Goal: Information Seeking & Learning: Learn about a topic

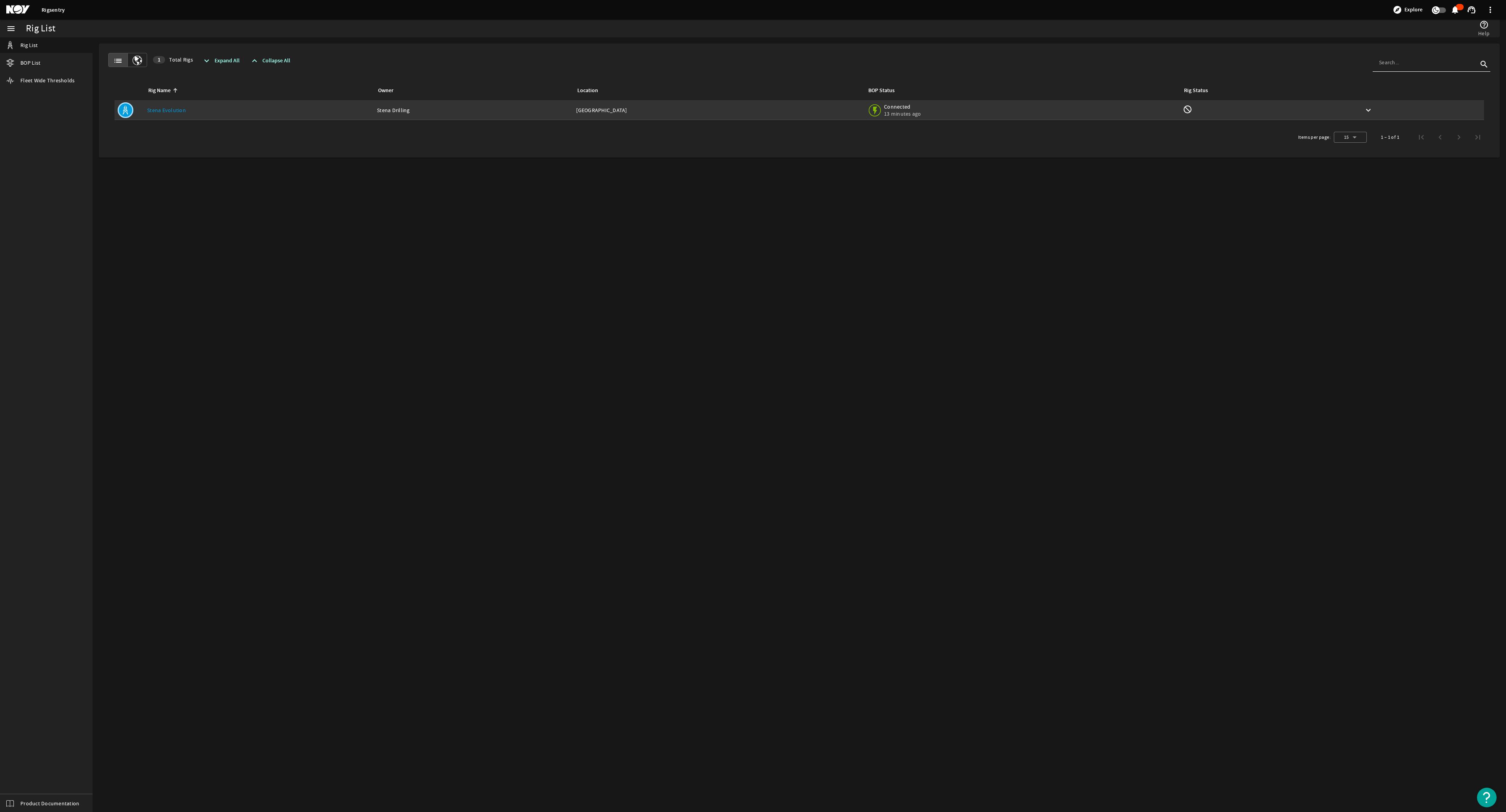
click at [174, 108] on link "Stena Evolution" at bounding box center [167, 110] width 39 height 7
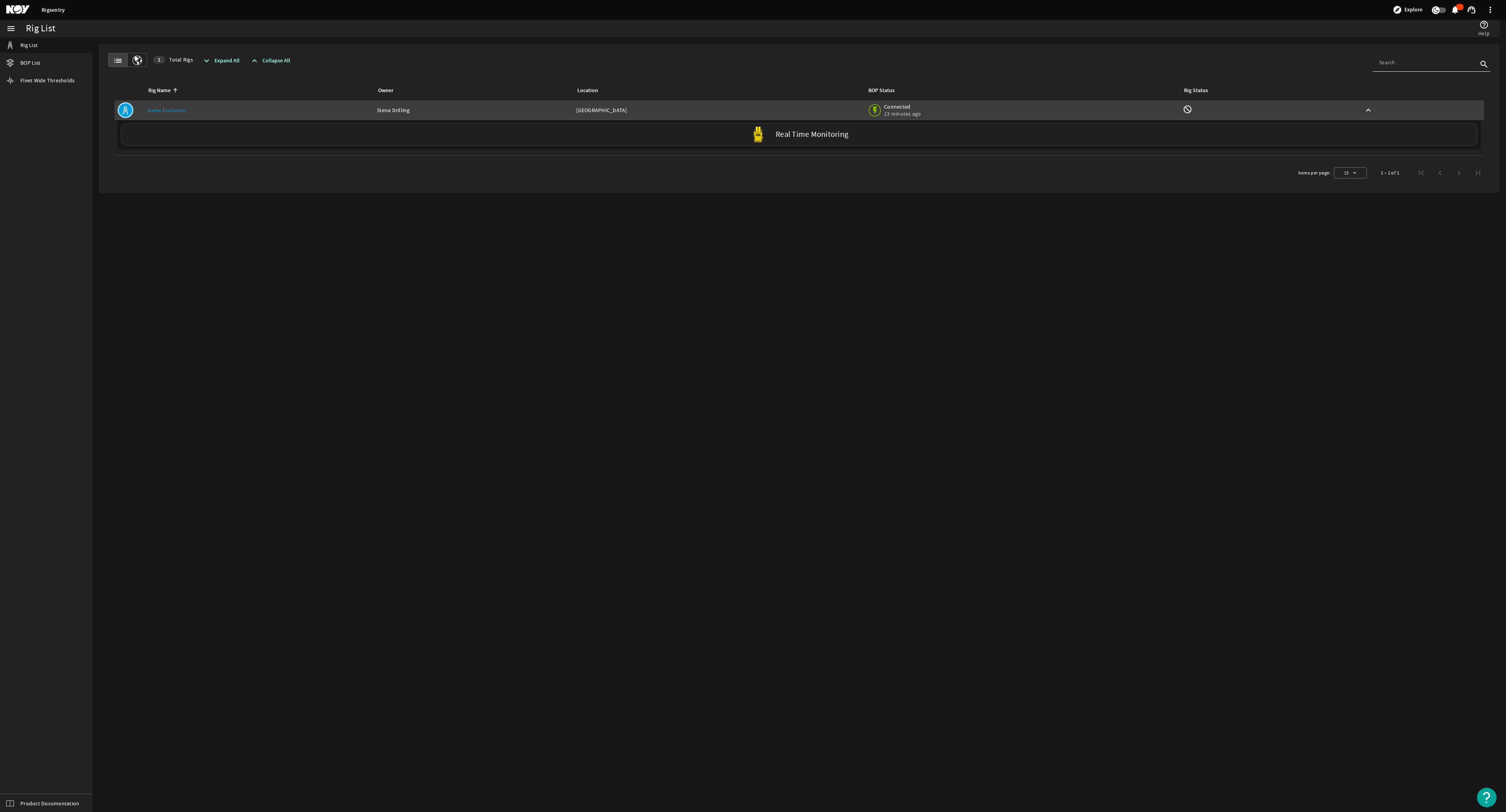
click at [752, 133] on label "Real Time Monitoring" at bounding box center [812, 134] width 72 height 8
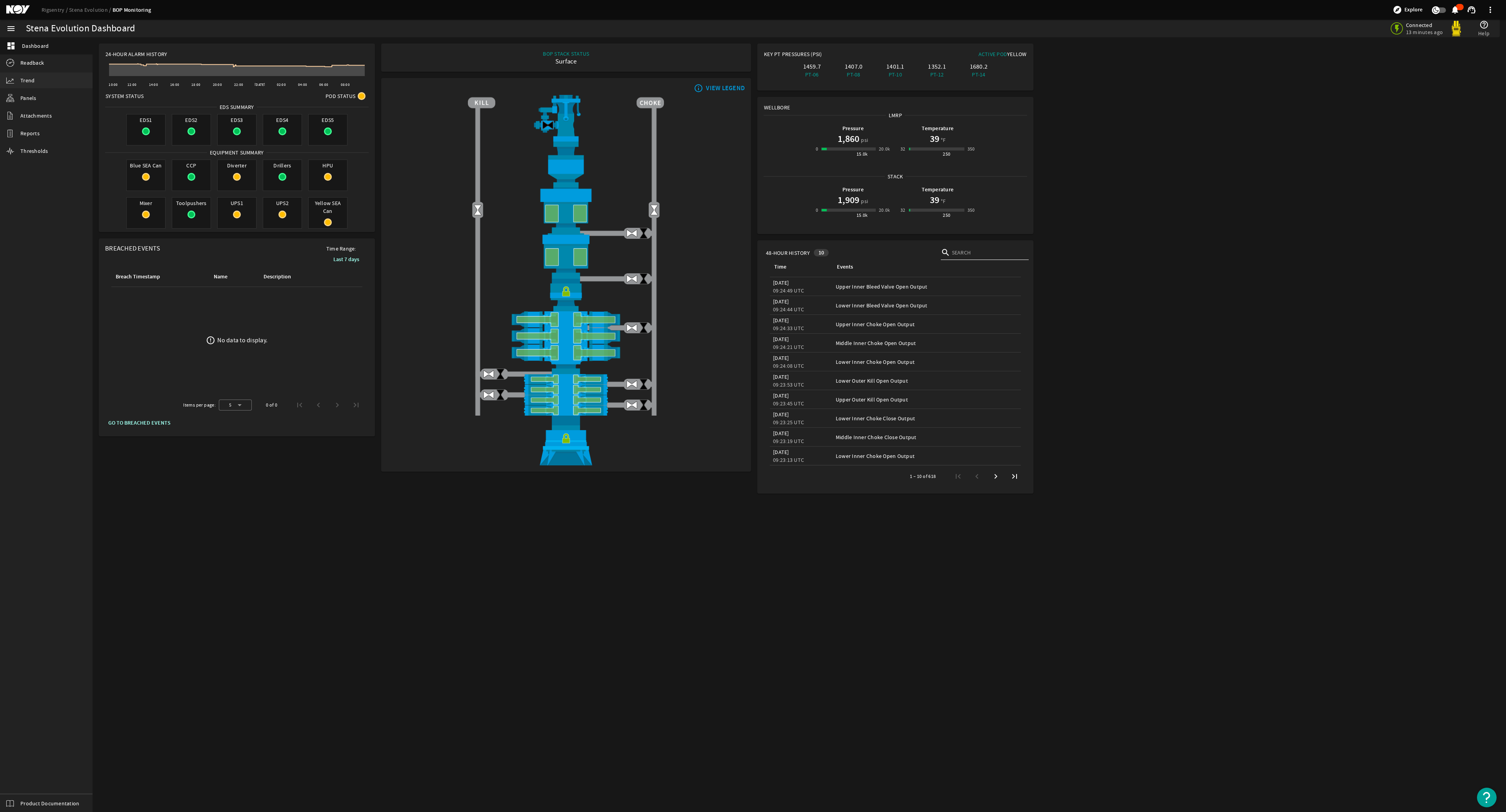
click at [29, 81] on span "Trend" at bounding box center [27, 80] width 14 height 8
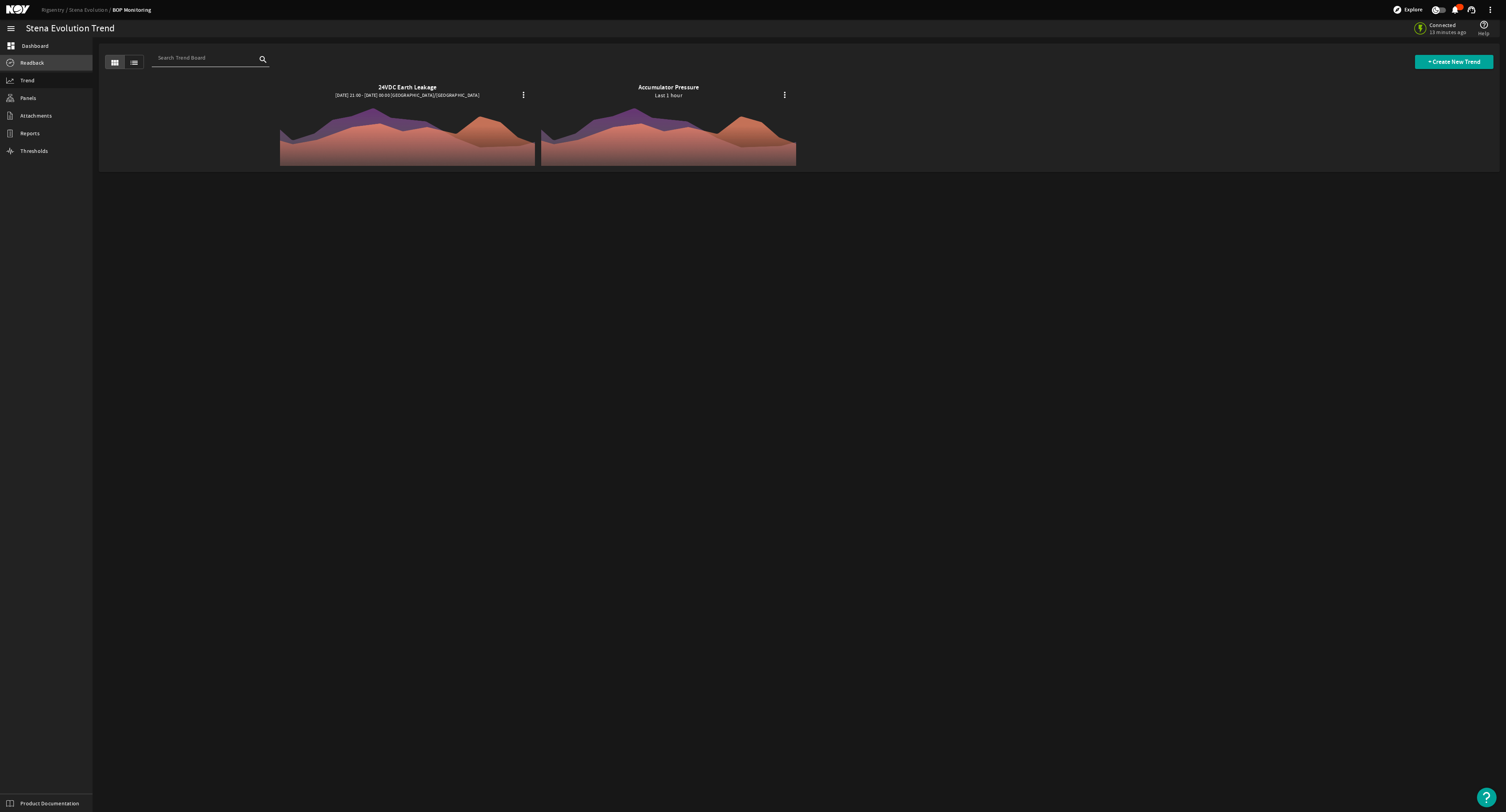
click at [28, 63] on span "Readback" at bounding box center [32, 63] width 23 height 8
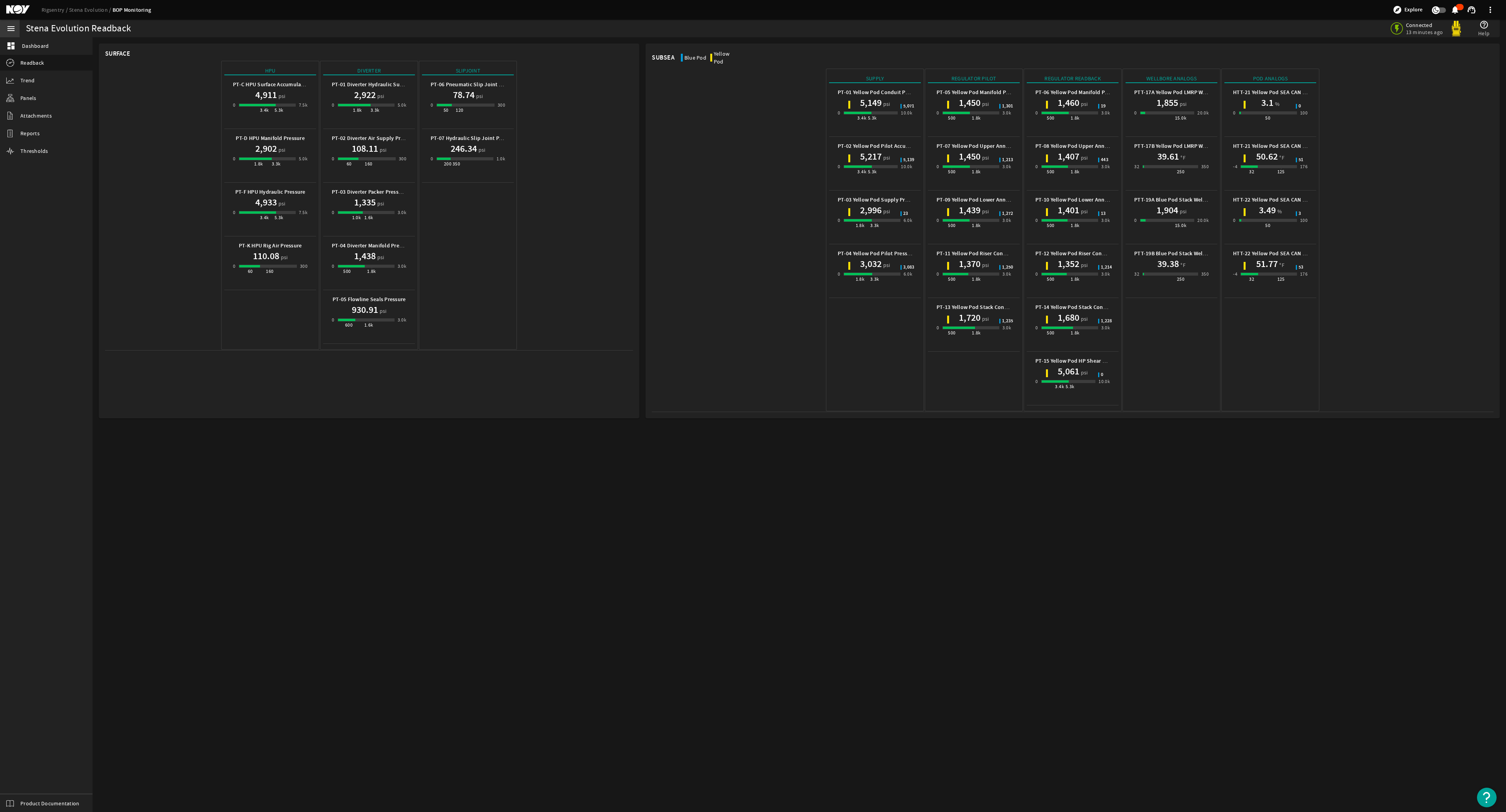
click at [13, 28] on mat-icon "menu" at bounding box center [11, 29] width 9 height 9
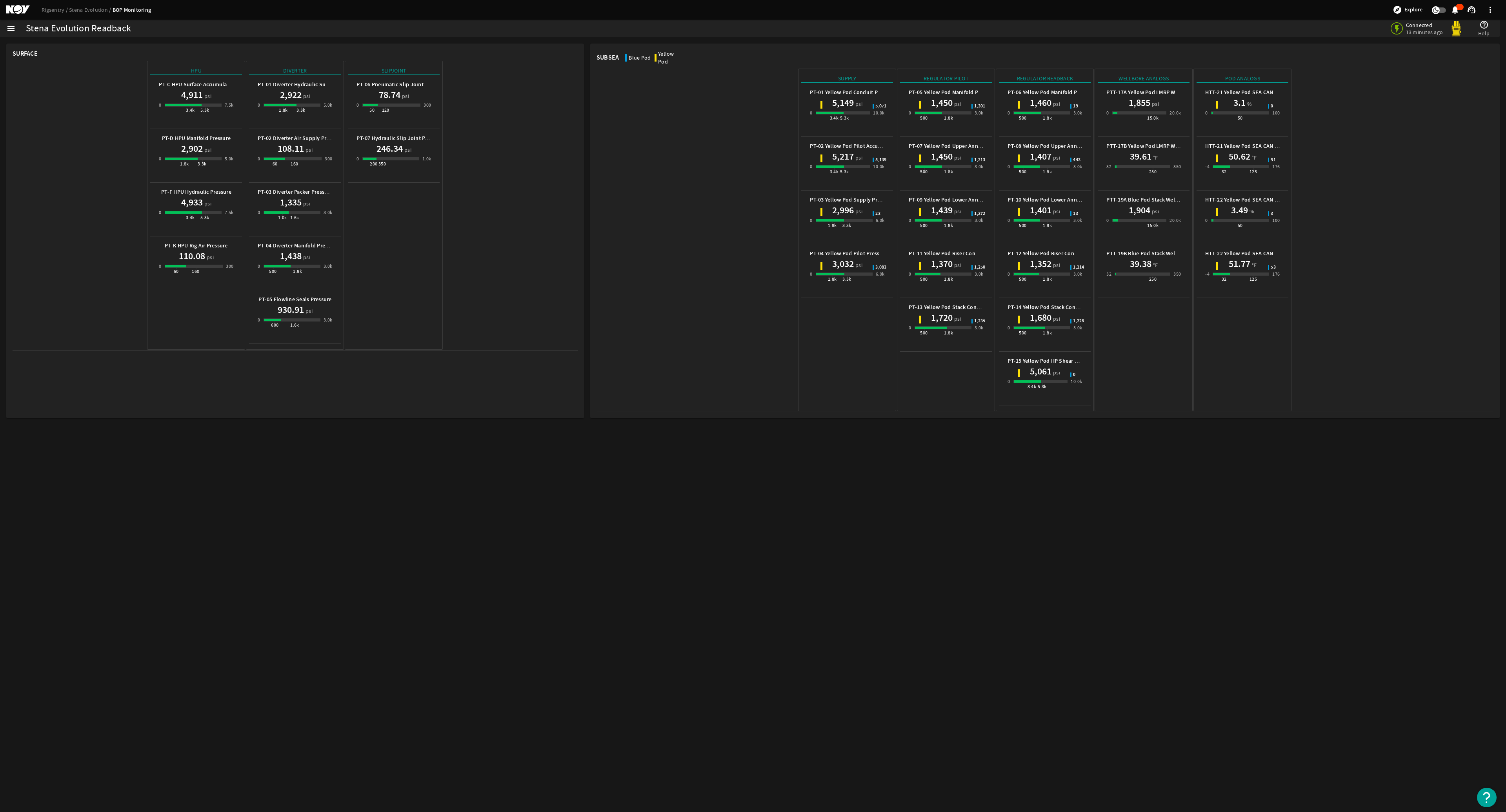
click at [13, 28] on mat-icon "menu" at bounding box center [11, 29] width 9 height 9
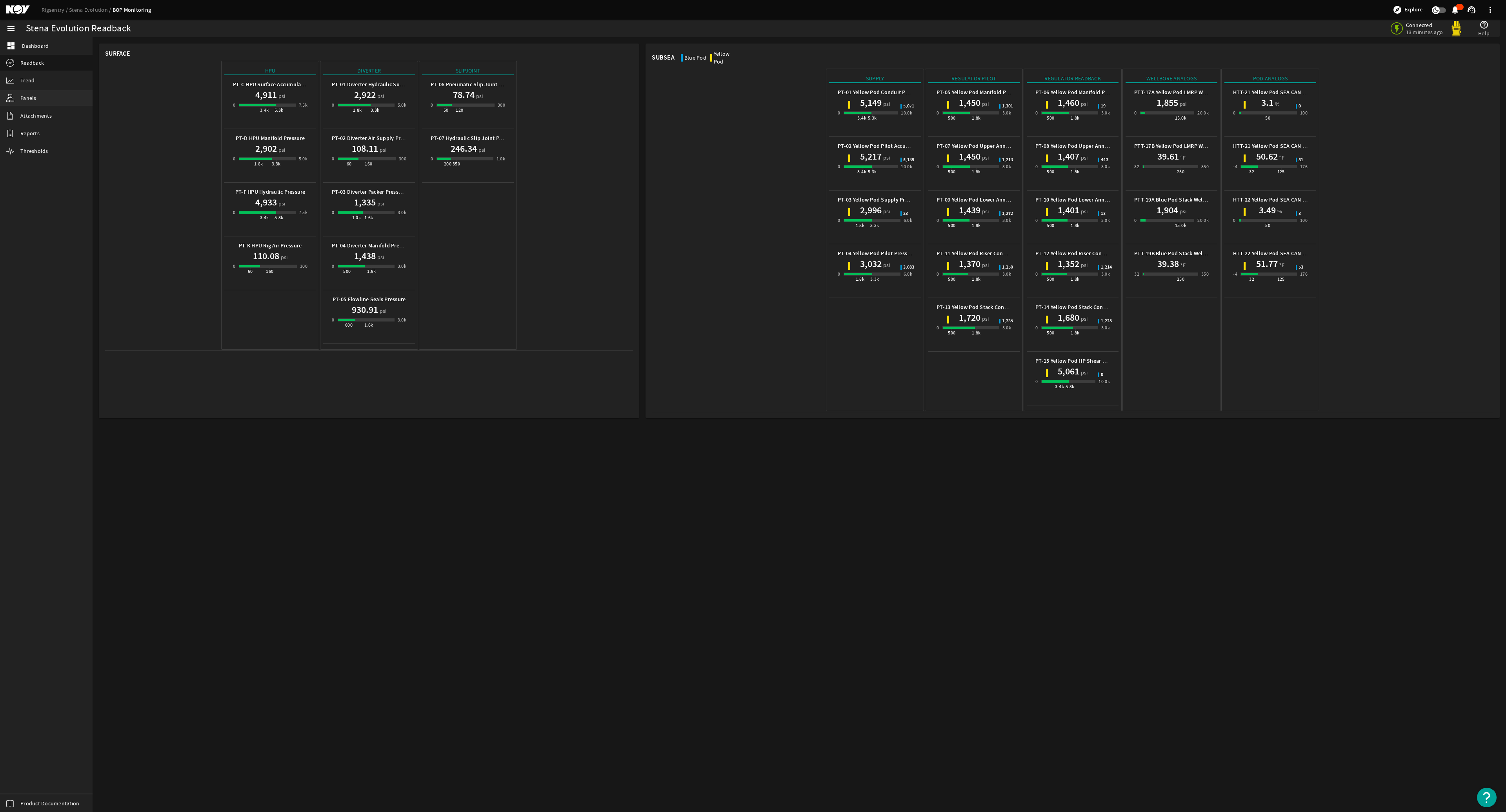
click at [33, 97] on span "Panels" at bounding box center [29, 98] width 16 height 8
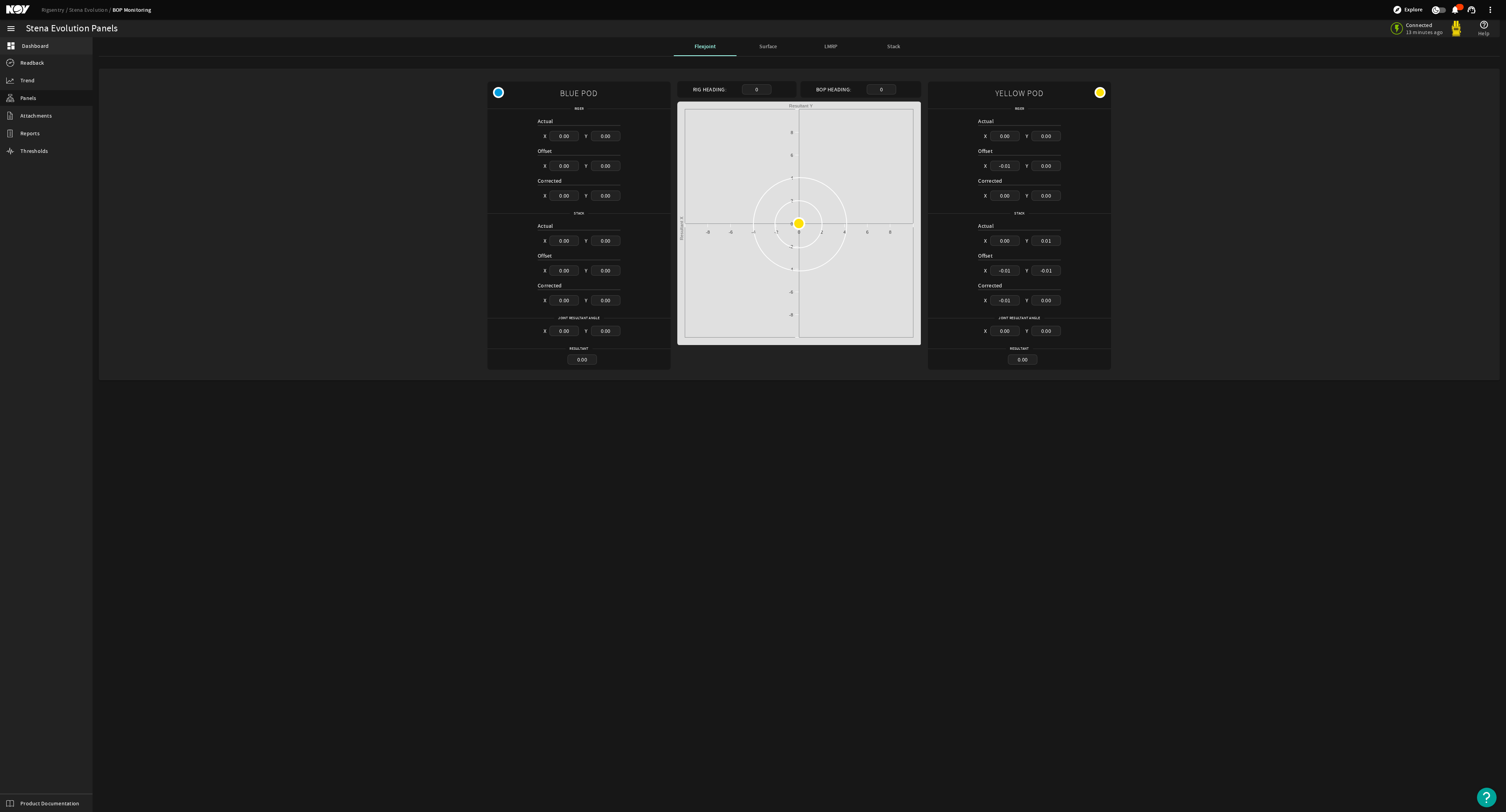
click at [34, 43] on span "Dashboard" at bounding box center [36, 46] width 27 height 8
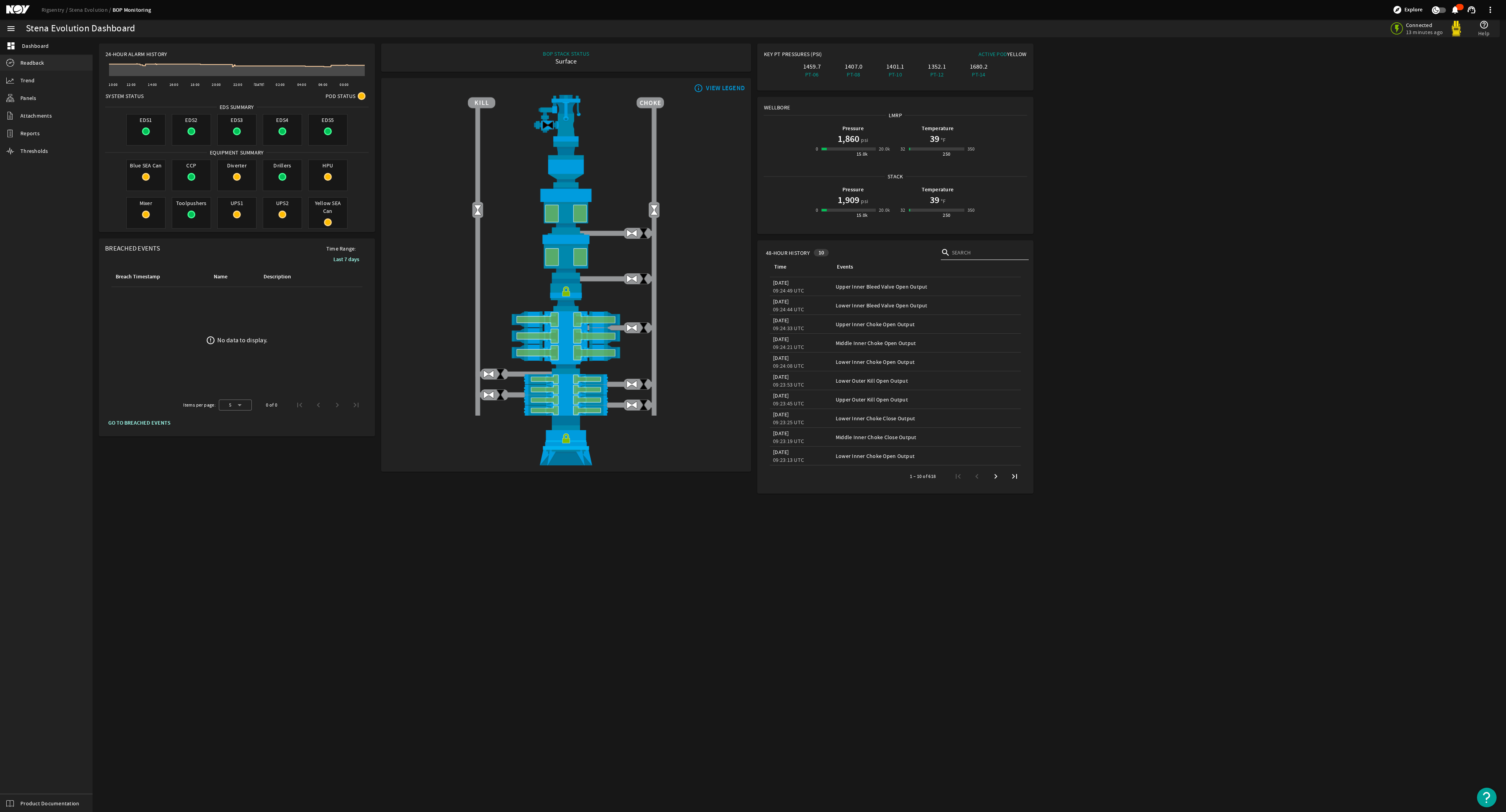
click at [24, 68] on link "Readback" at bounding box center [46, 63] width 92 height 16
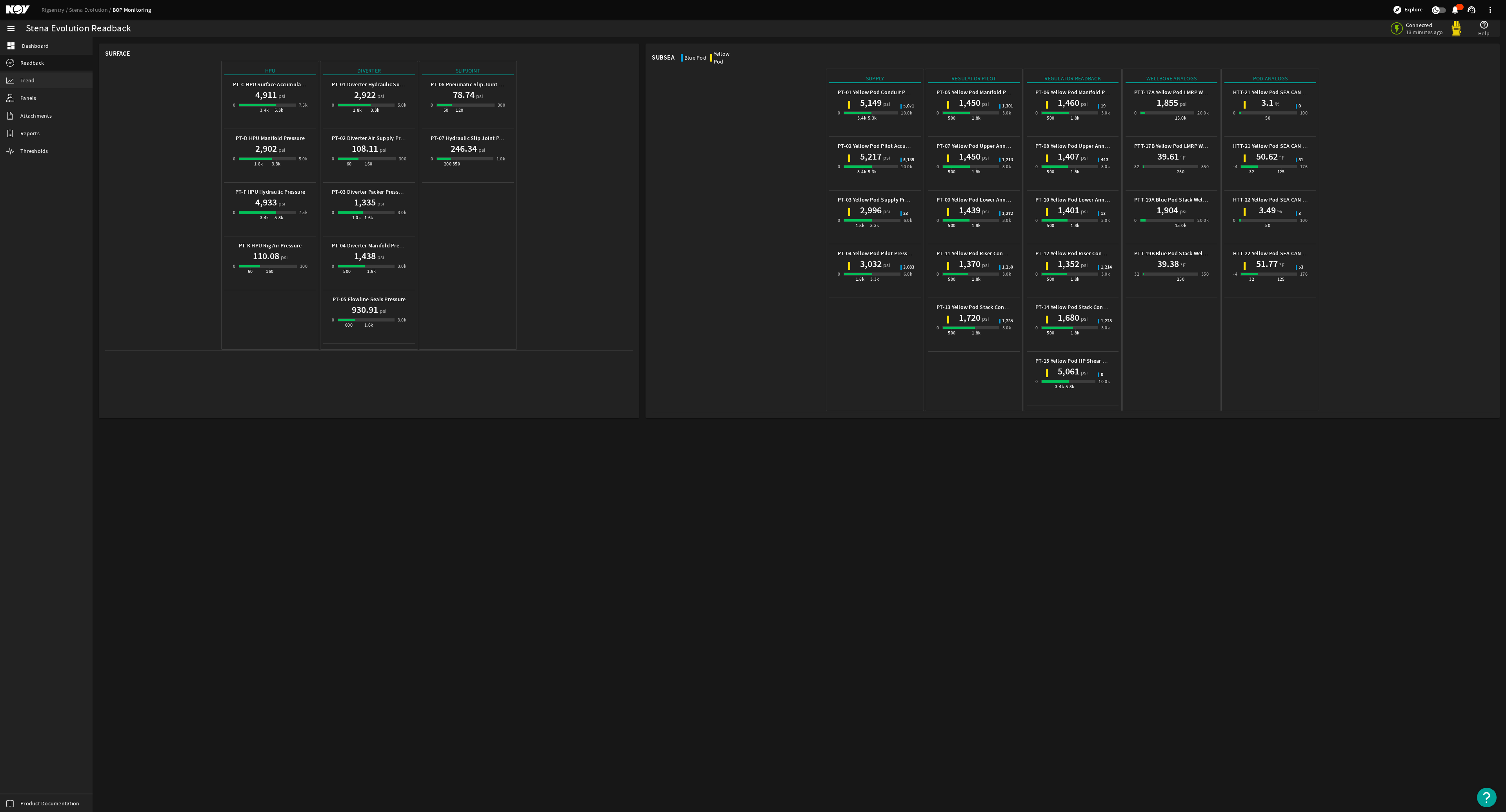
click at [33, 81] on span "Trend" at bounding box center [27, 80] width 14 height 8
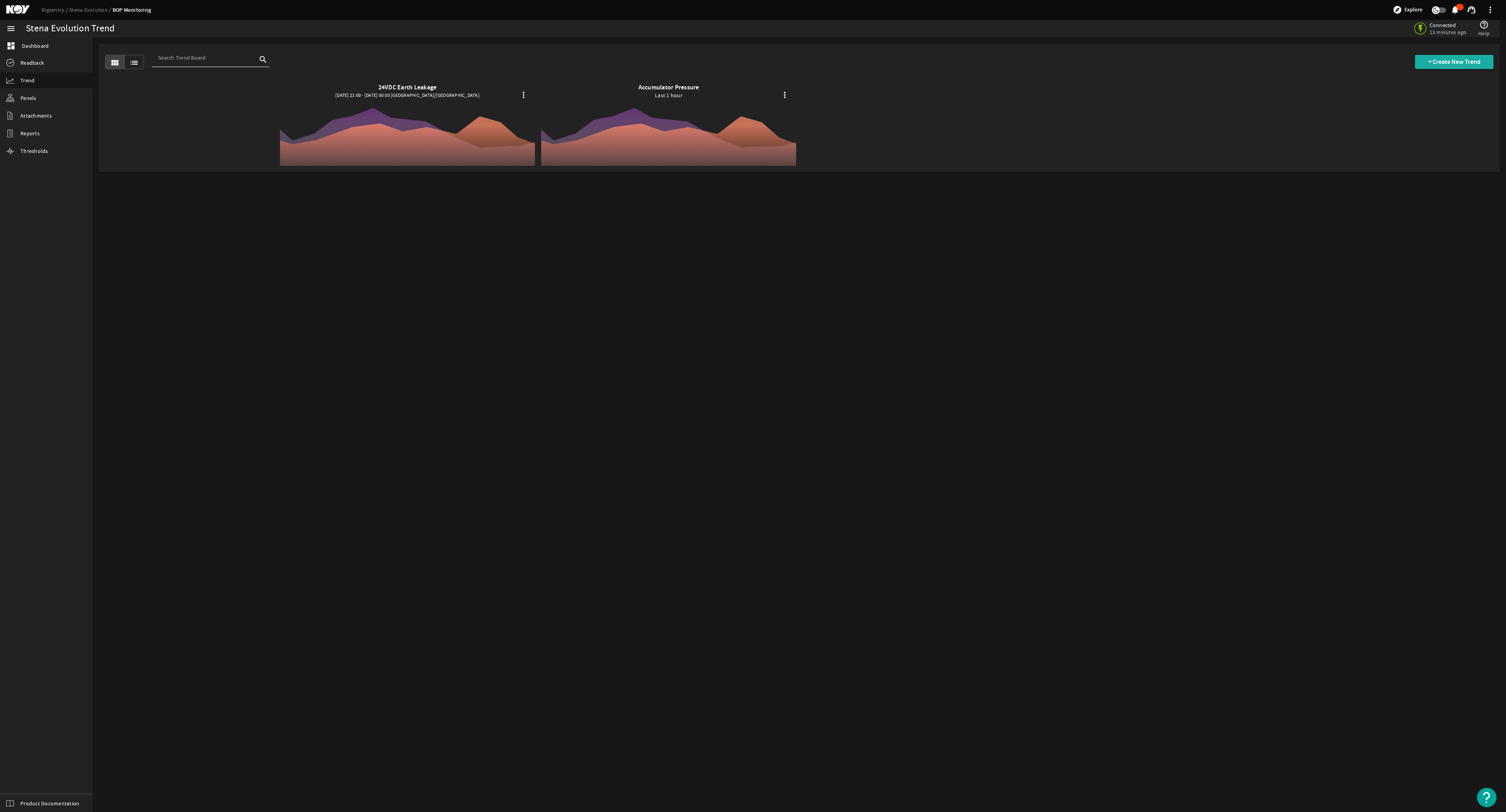
click at [752, 61] on span "+ Create New Trend" at bounding box center [1454, 61] width 52 height 8
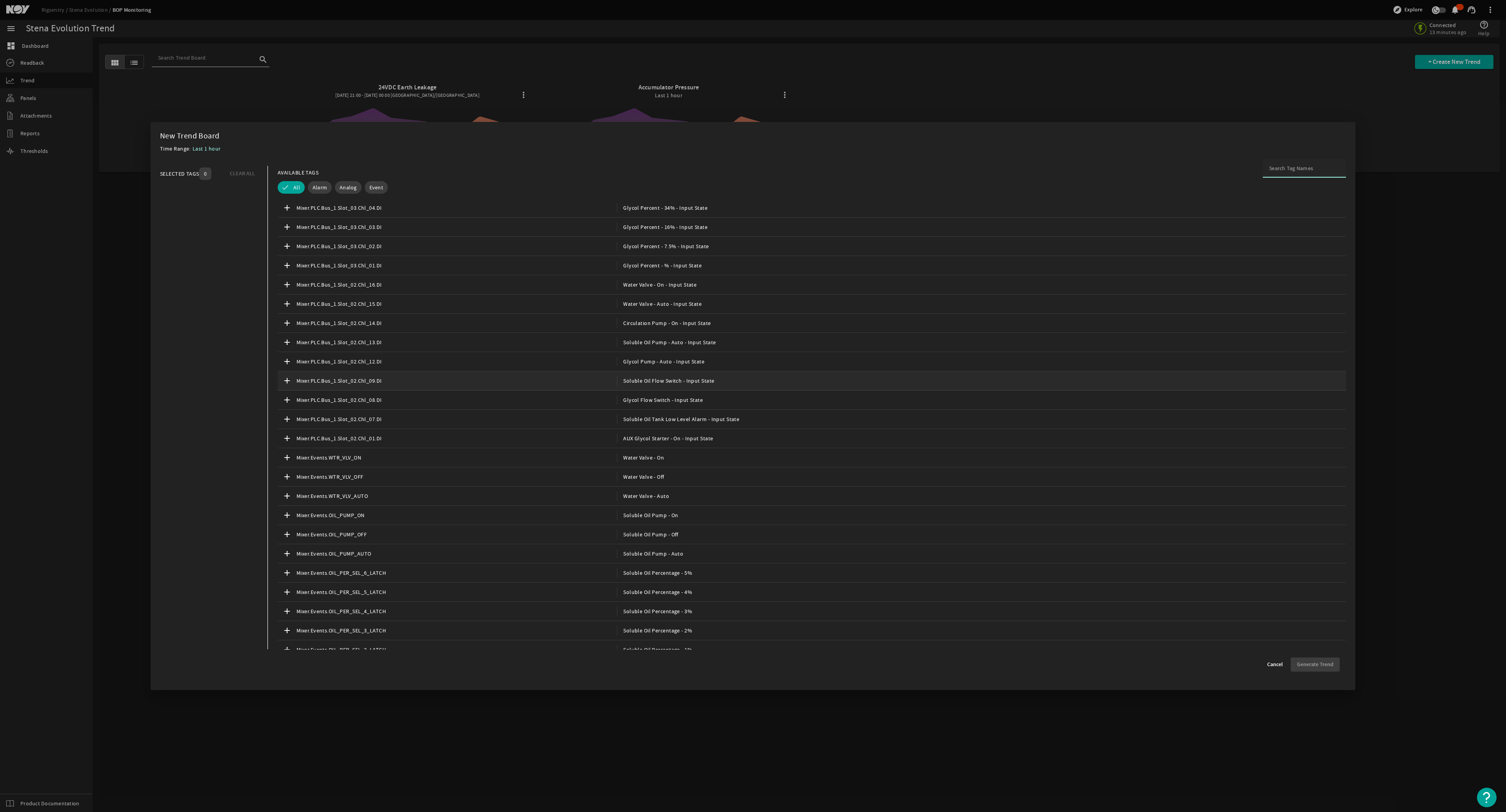
scroll to position [1333, 0]
click at [752, 389] on span "Cancel" at bounding box center [1274, 664] width 16 height 8
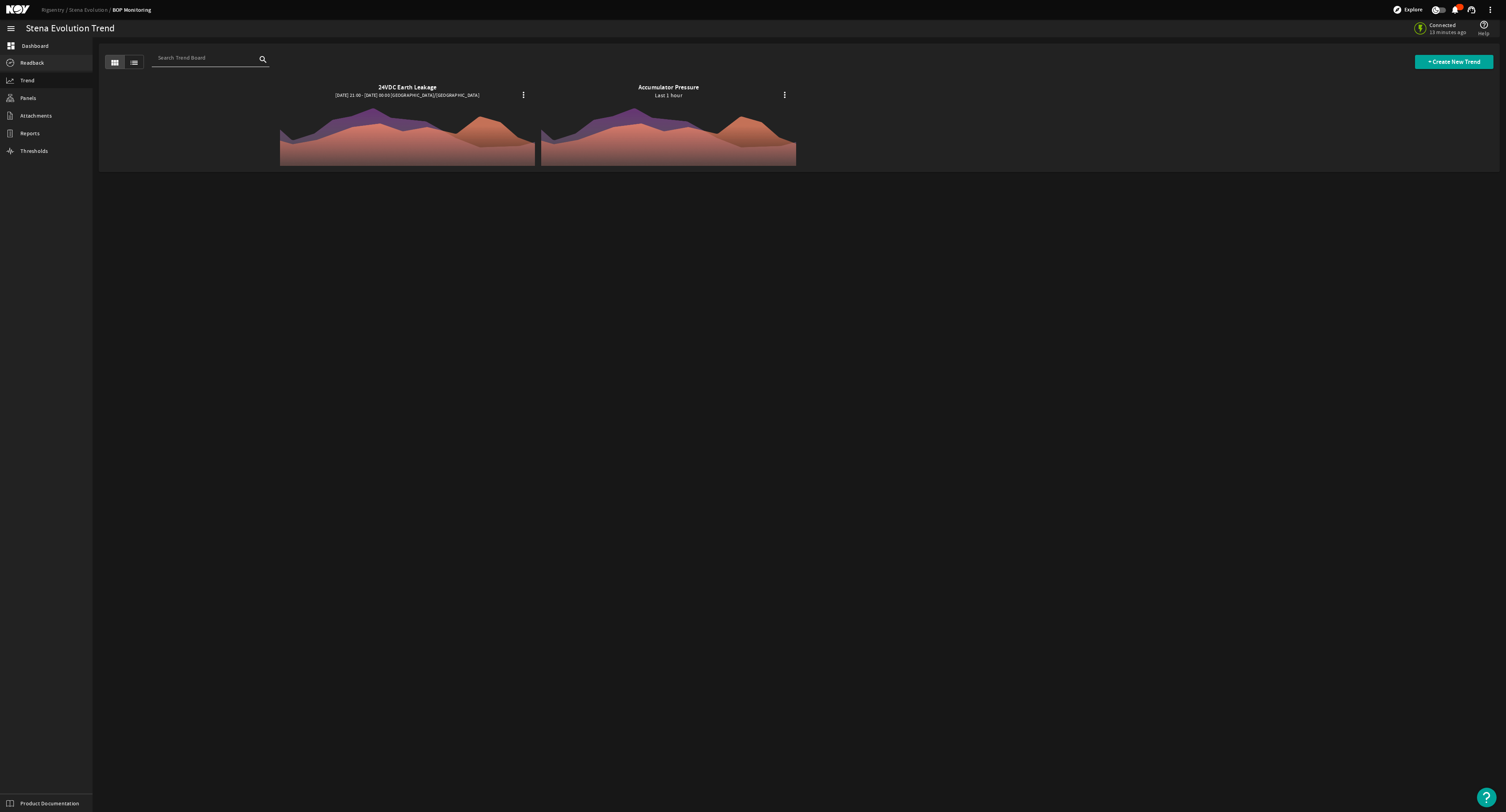
click at [41, 63] on span "Readback" at bounding box center [32, 63] width 23 height 8
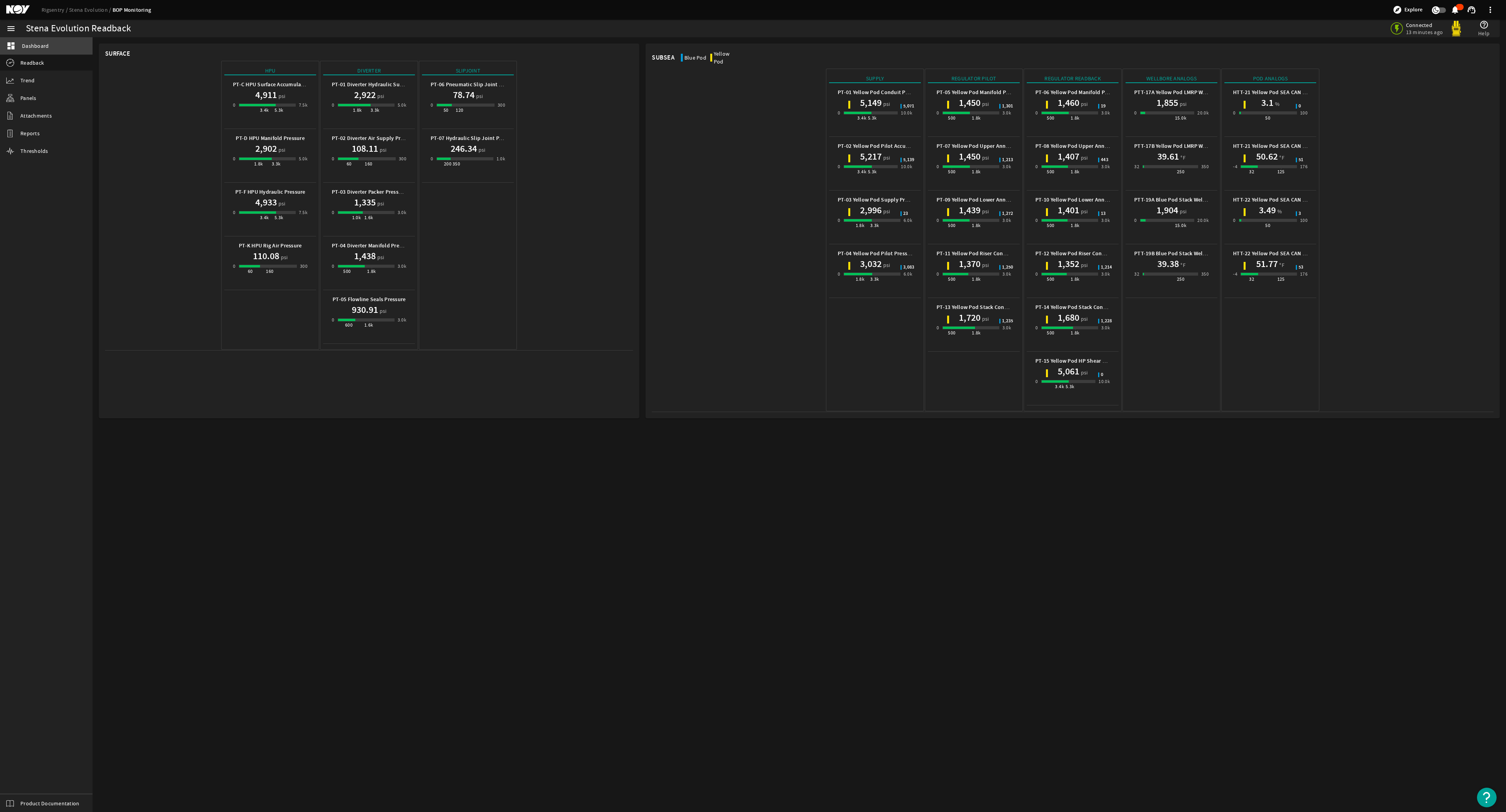
click at [41, 48] on span "Dashboard" at bounding box center [36, 46] width 27 height 8
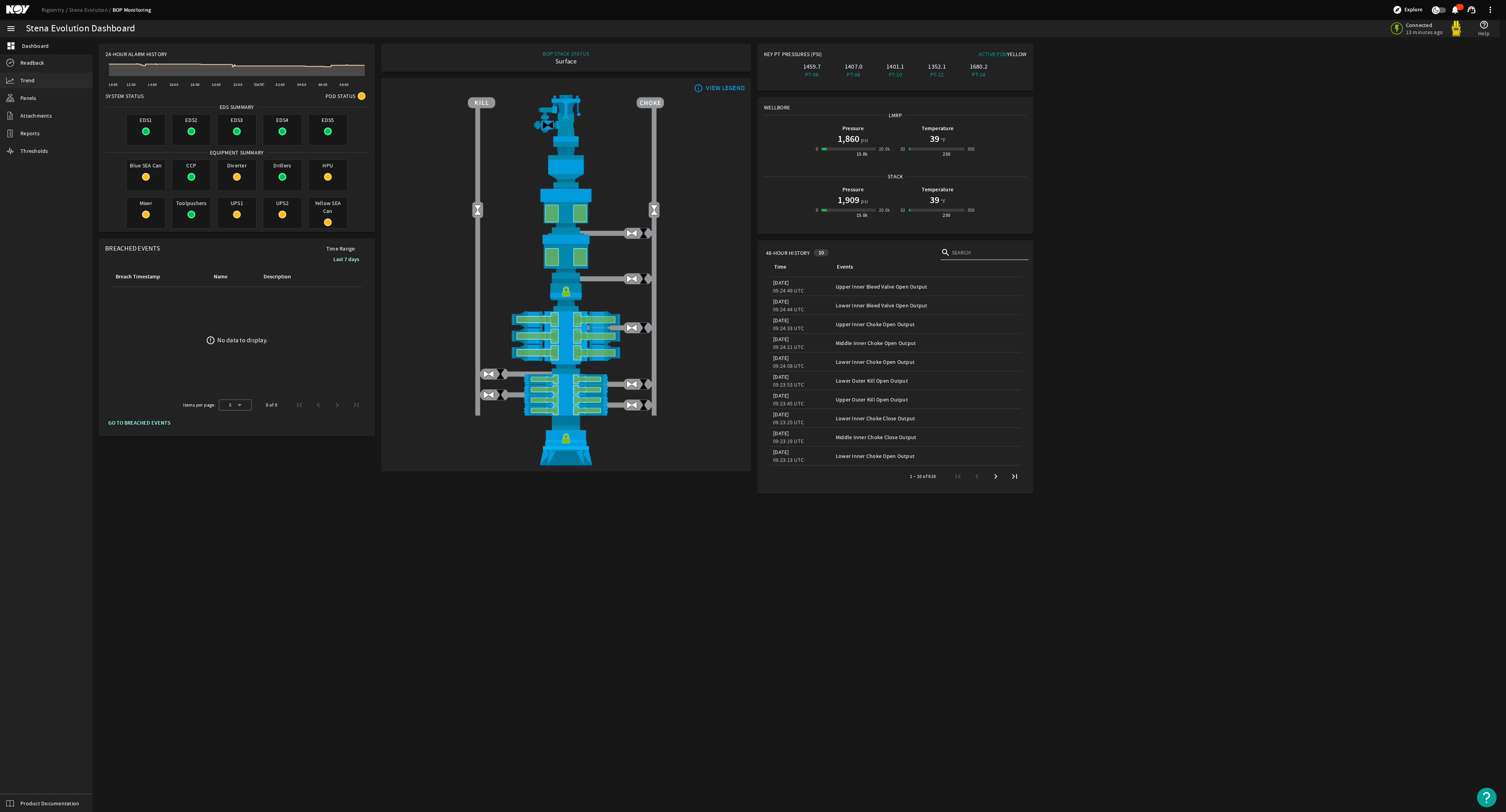
click at [34, 78] on span "Trend" at bounding box center [27, 80] width 14 height 8
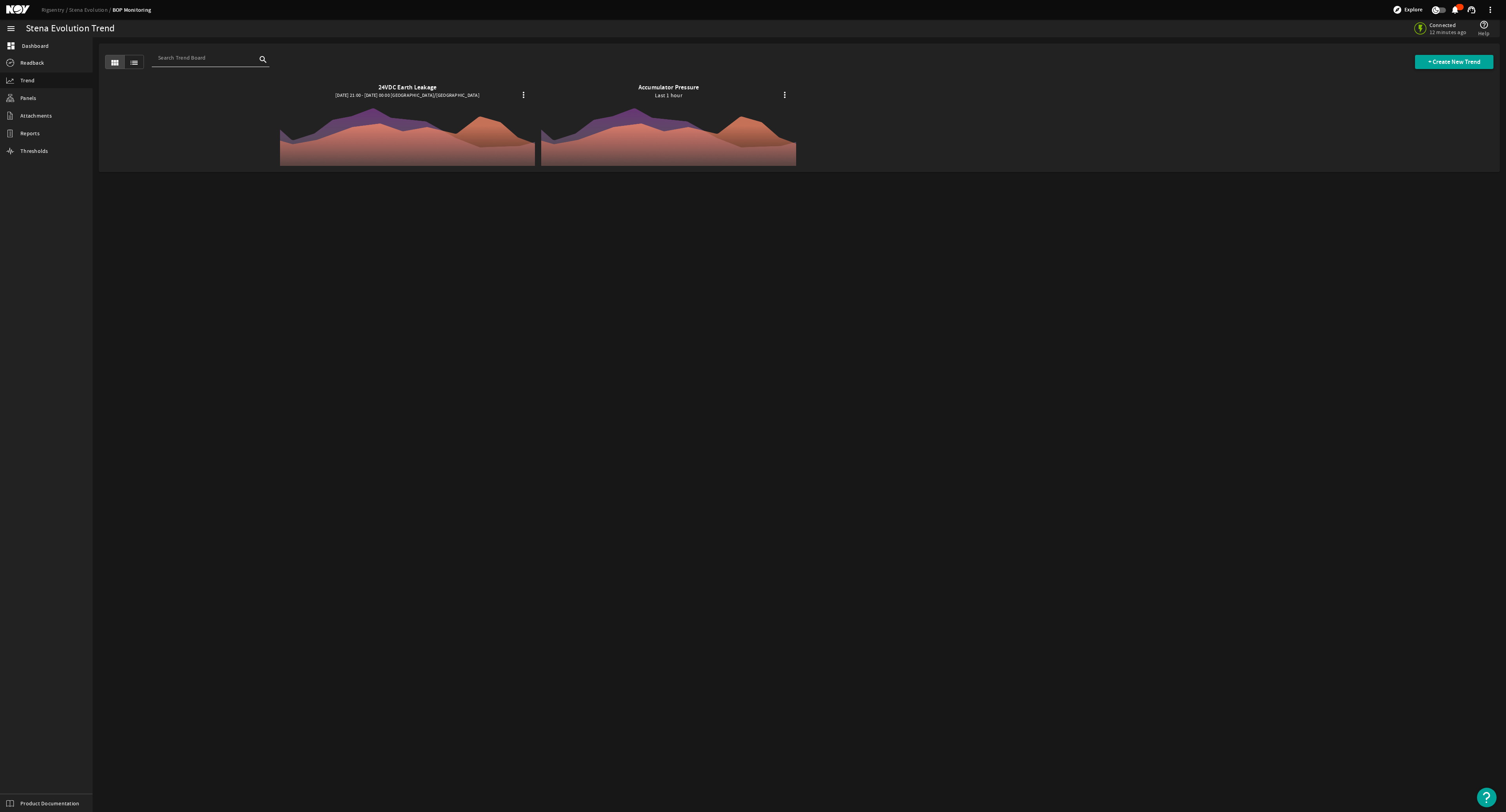
click at [752, 61] on span "+ Create New Trend" at bounding box center [1454, 61] width 52 height 8
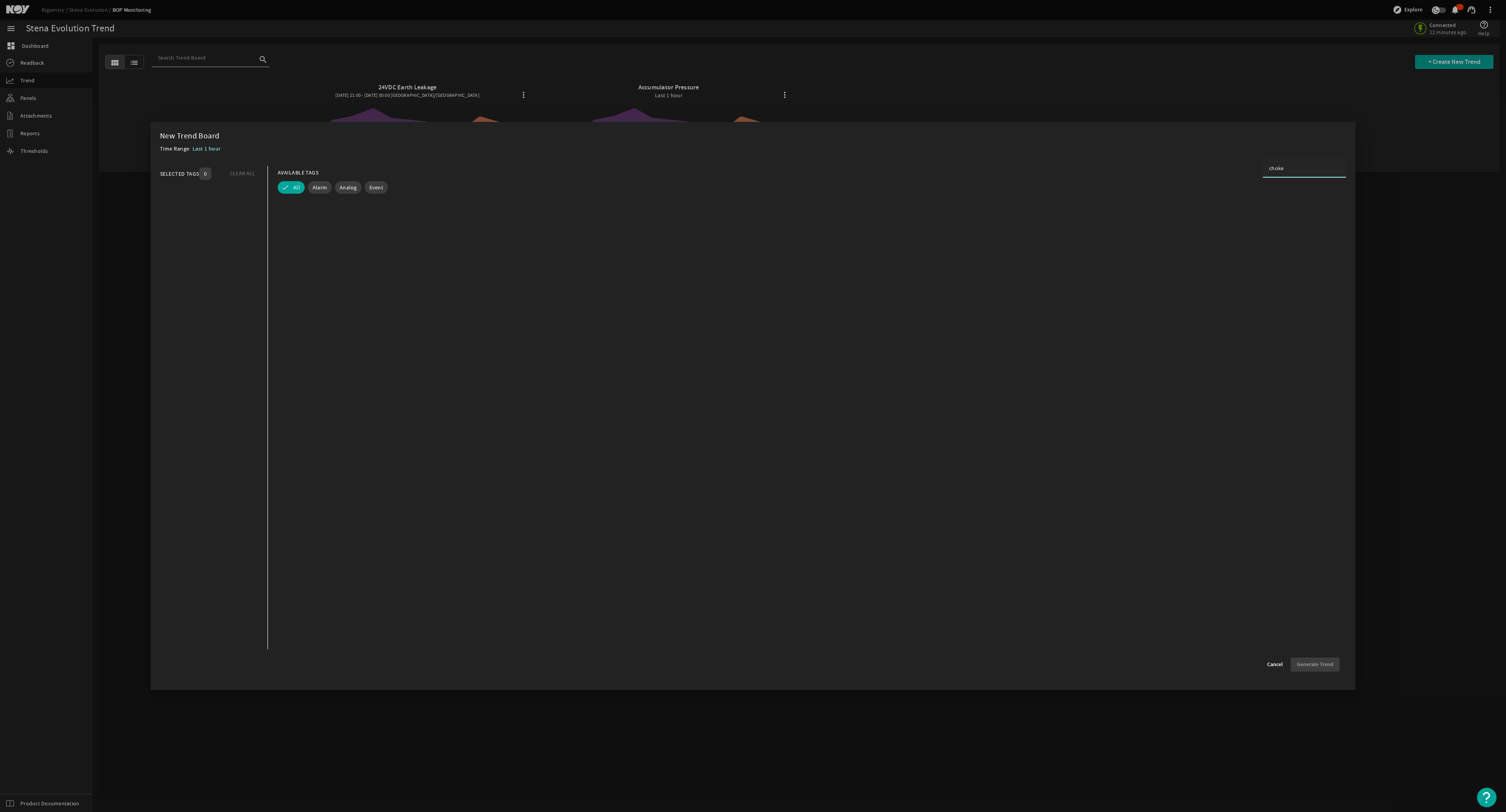
scroll to position [2587, 0]
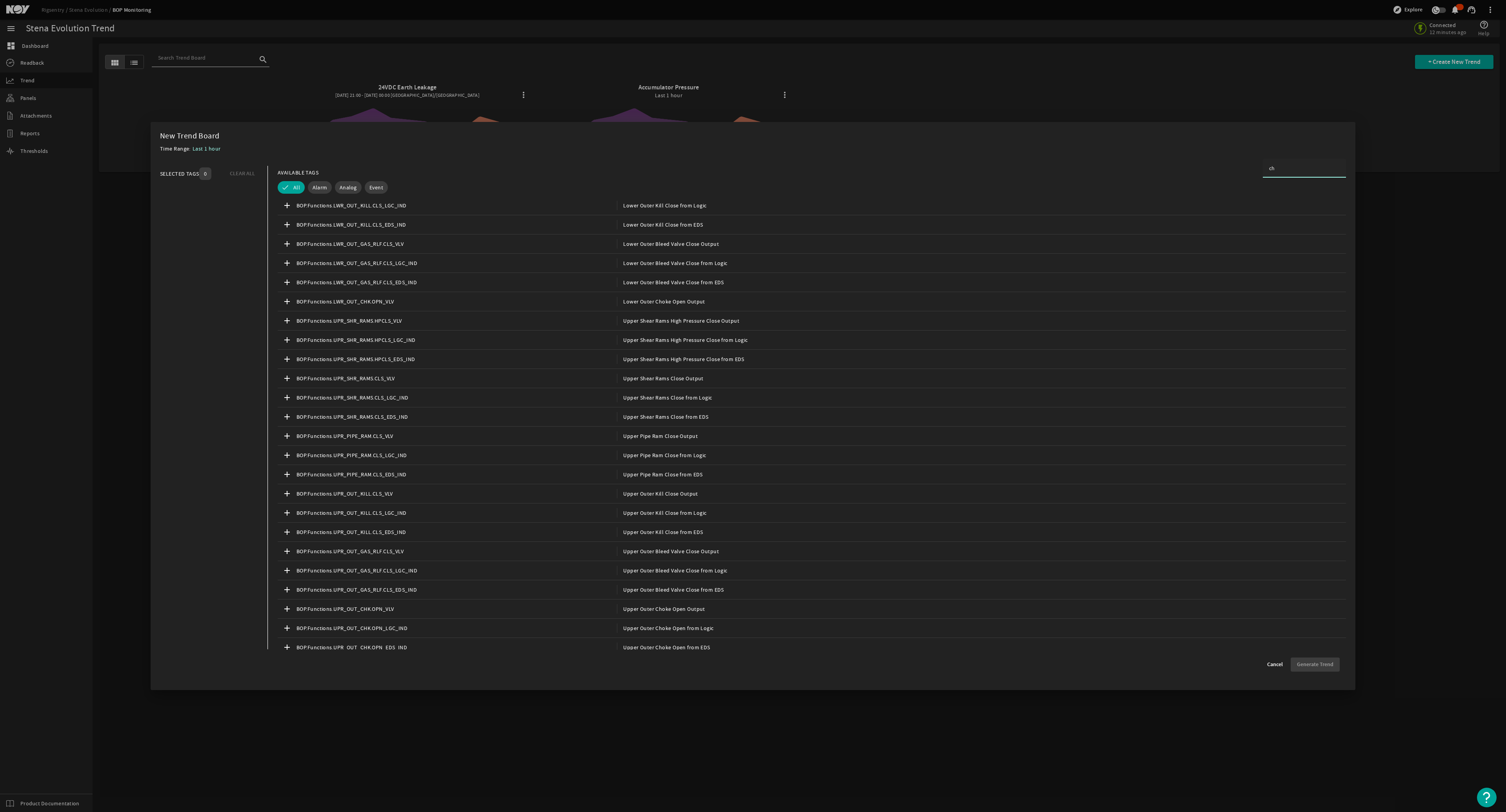
type input "c"
drag, startPoint x: 1282, startPoint y: 170, endPoint x: 1256, endPoint y: 163, distance: 26.9
click at [752, 163] on mat-dialog-content "SELECTED TAGS 0 CLEAR ALL You can select up to 10 tags. AVAILABLE TAGS inner Al…" at bounding box center [753, 407] width 1205 height 500
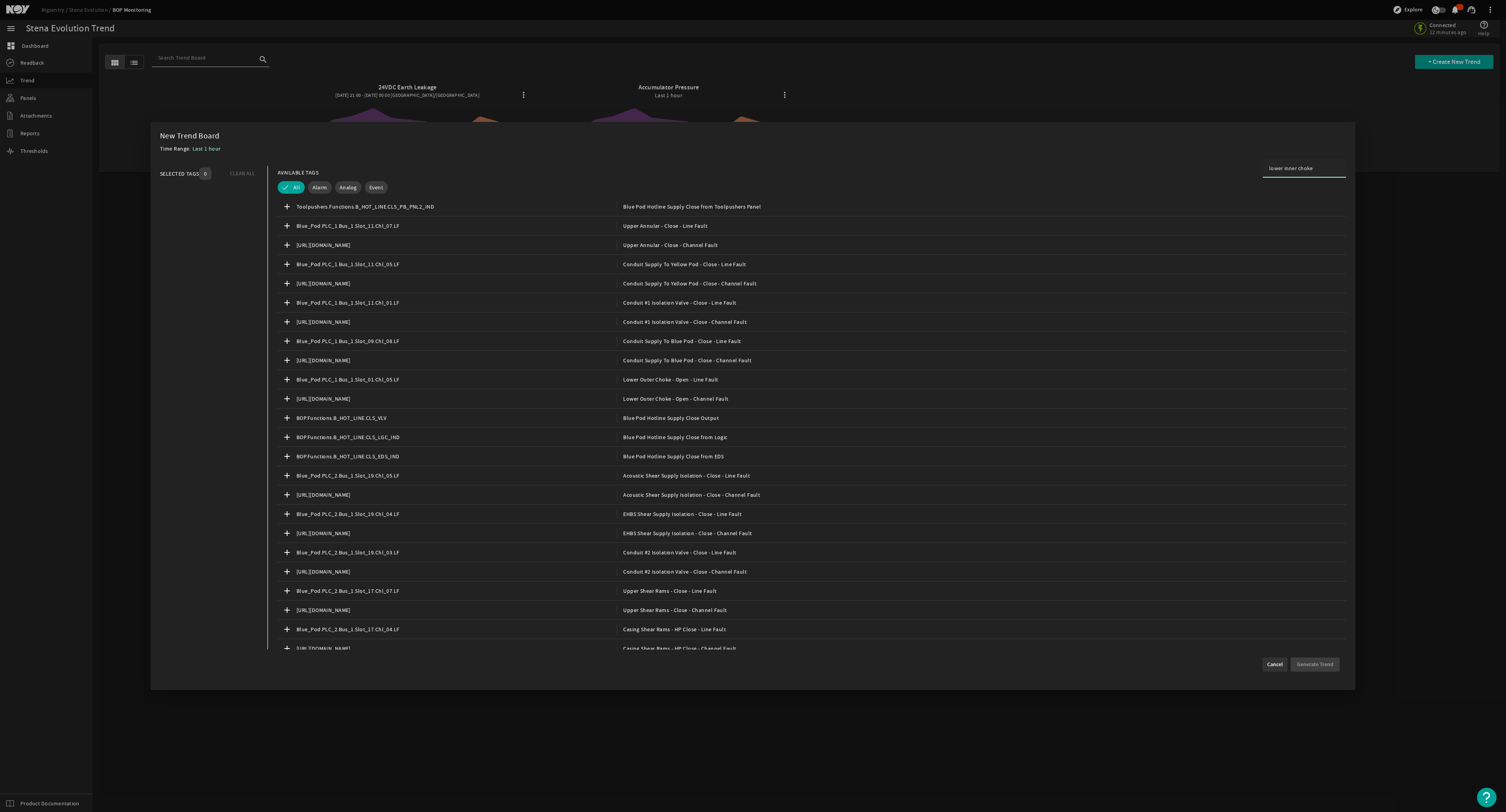
type input "lower inner choke"
click at [752, 389] on span "Cancel" at bounding box center [1274, 664] width 16 height 8
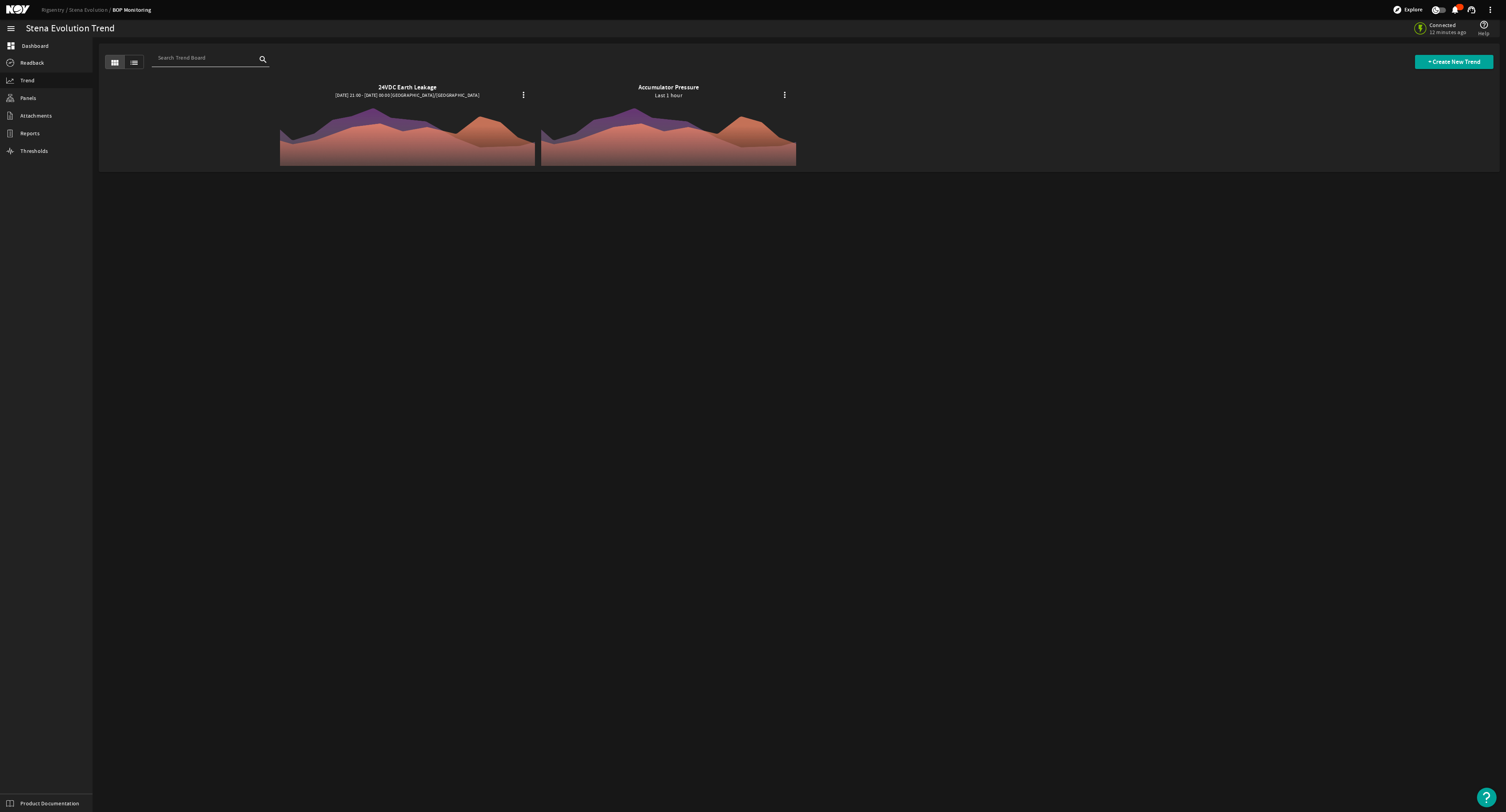
click at [133, 60] on mat-icon "list" at bounding box center [134, 63] width 9 height 9
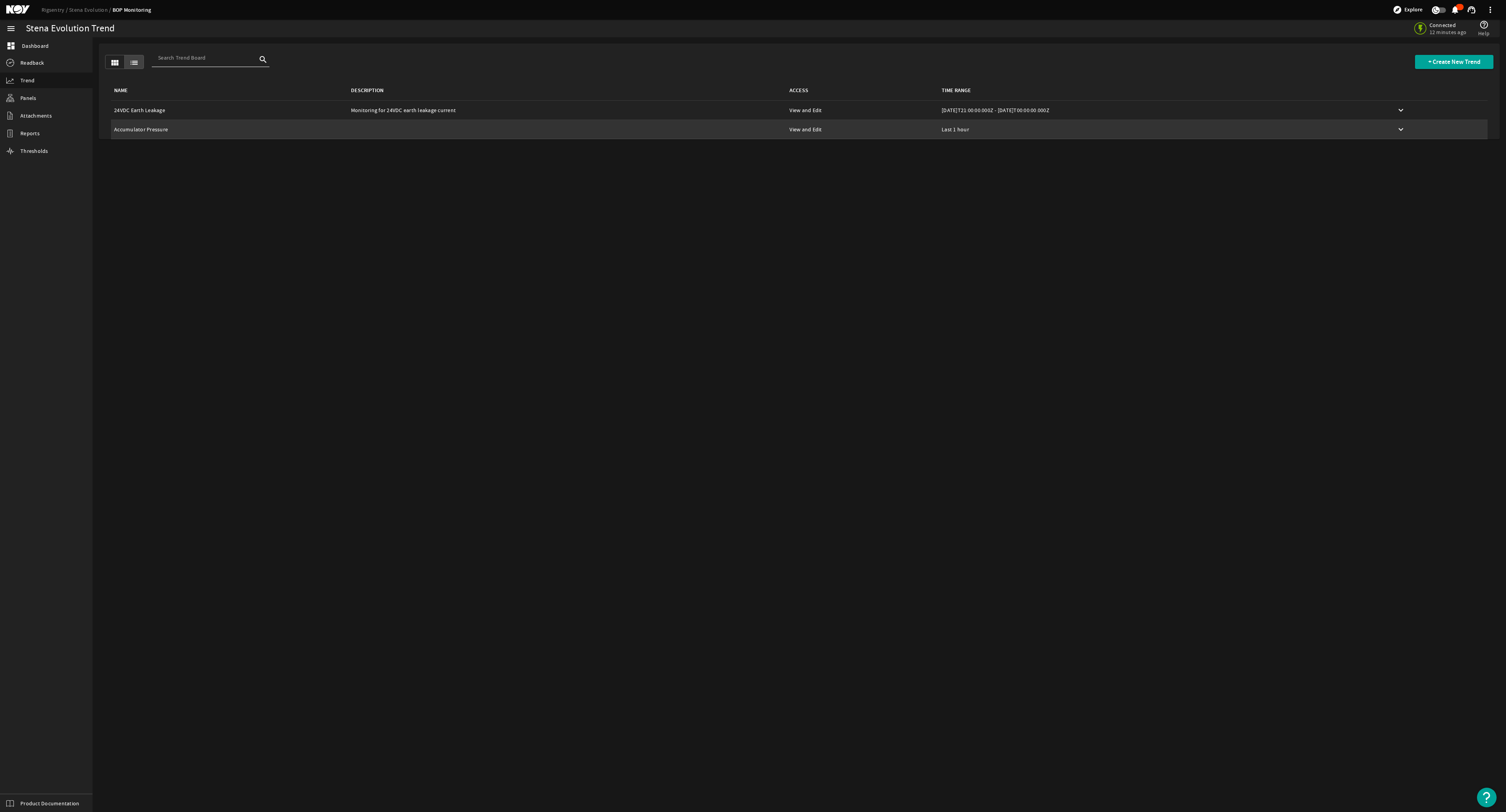
click at [130, 128] on td "Accumulator Pressure" at bounding box center [229, 129] width 237 height 19
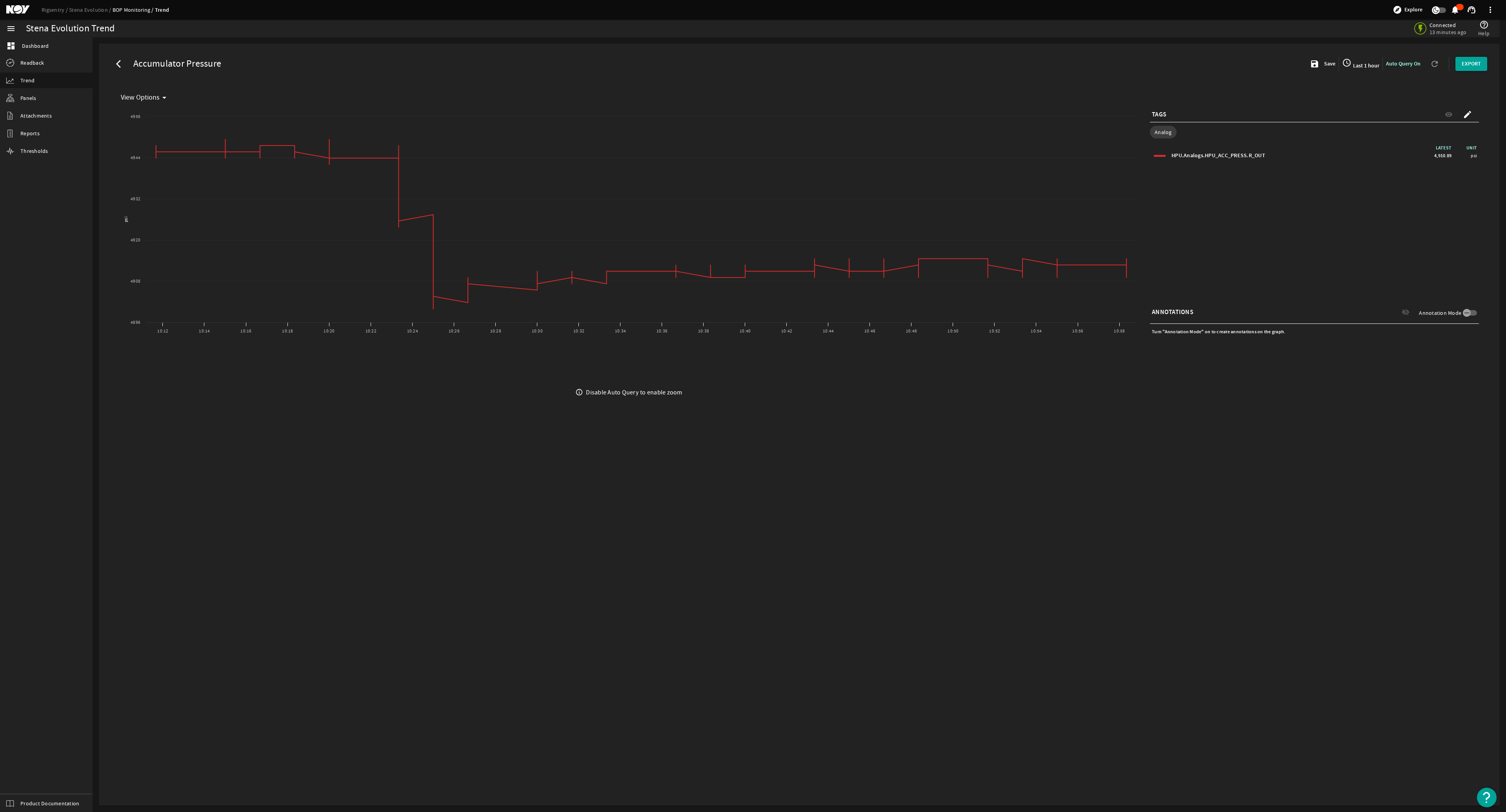
click at [121, 64] on mat-icon "arrow_back_ios" at bounding box center [121, 64] width 9 height 9
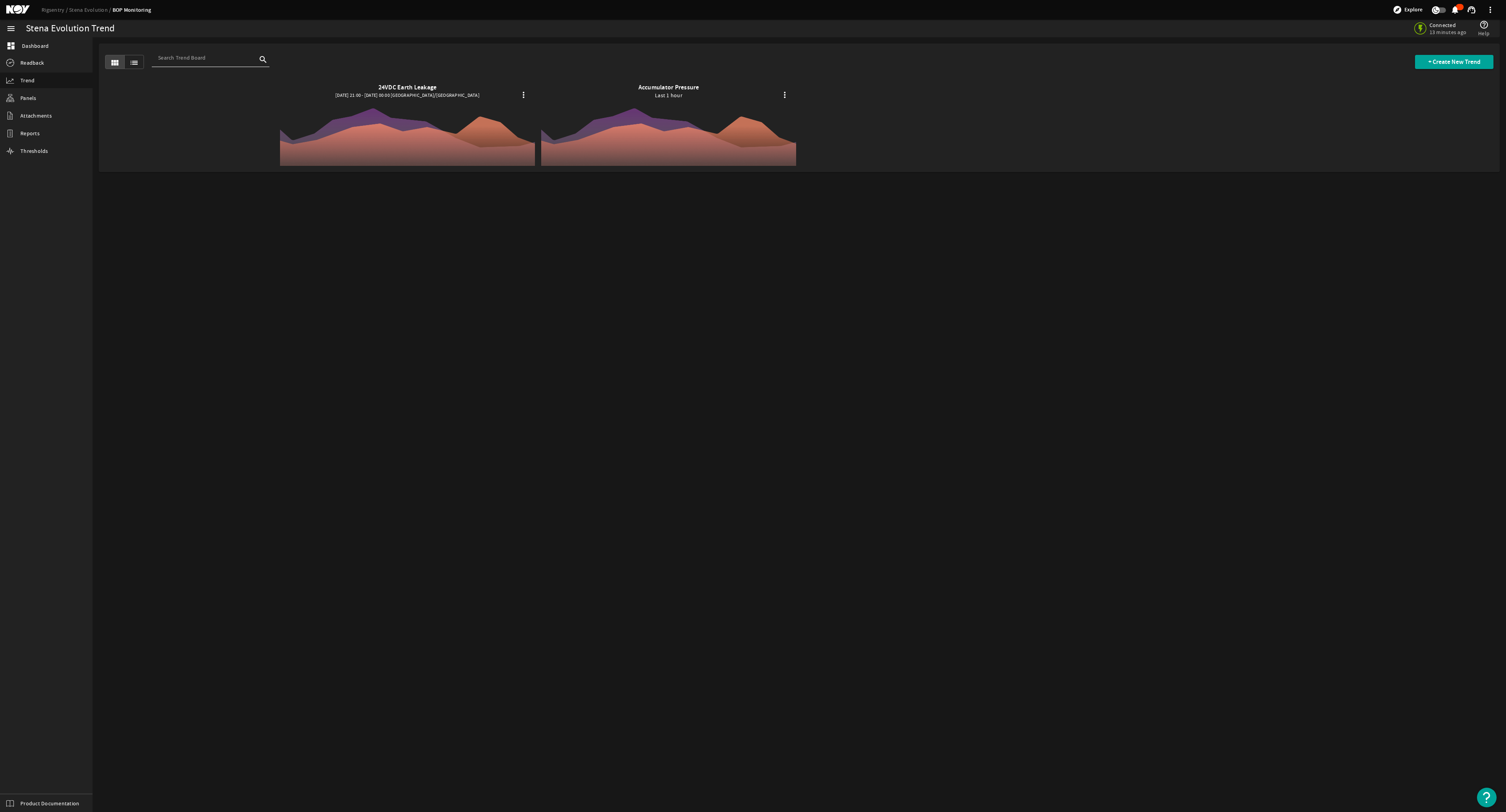
click at [132, 64] on mat-icon "list" at bounding box center [134, 63] width 9 height 9
click at [115, 60] on mat-icon "view_module" at bounding box center [115, 63] width 9 height 9
click at [752, 60] on span "+ Create New Trend" at bounding box center [1454, 61] width 52 height 8
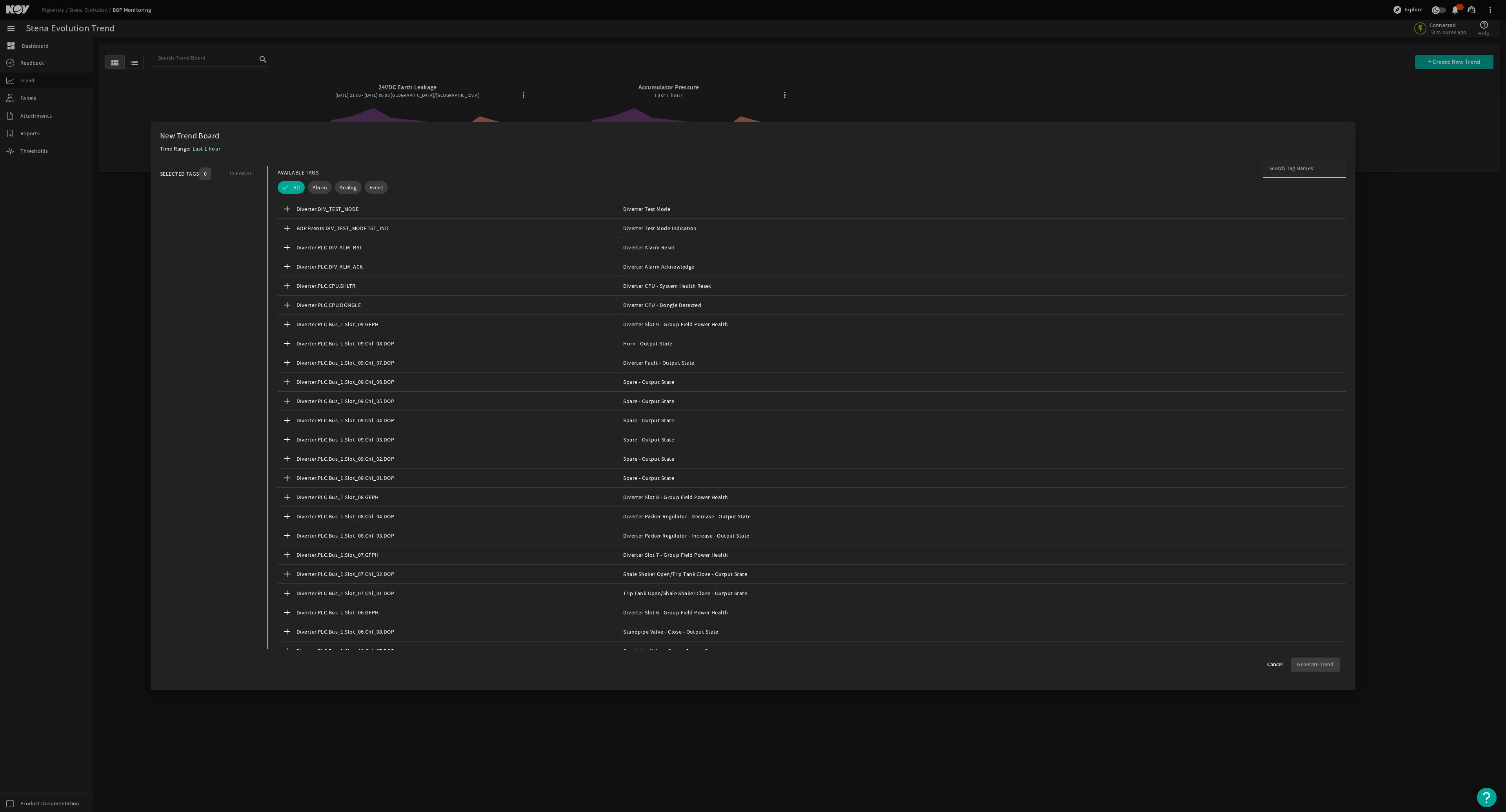
click at [752, 170] on input at bounding box center [1304, 168] width 71 height 8
click at [654, 389] on span "Lower Inner Choke Open Indication" at bounding box center [664, 459] width 95 height 9
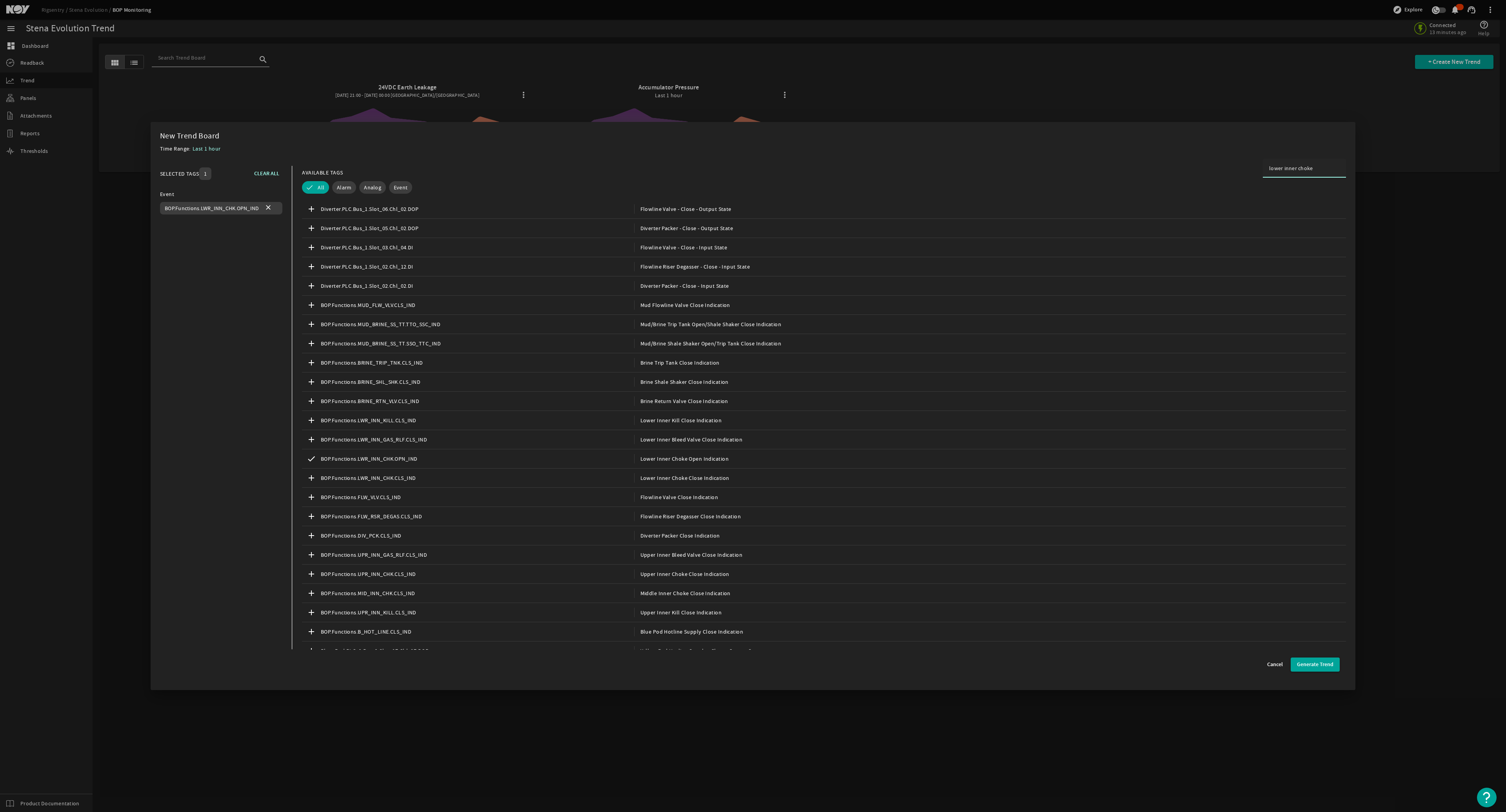
drag, startPoint x: 1276, startPoint y: 166, endPoint x: 1252, endPoint y: 163, distance: 24.2
click at [752, 163] on mat-dialog-content "SELECTED TAGS 1 CLEAR ALL You can select up to 10 tags. Event BOP.Functions.LWR…" at bounding box center [753, 407] width 1205 height 500
click at [752, 168] on input "inner choke" at bounding box center [1304, 168] width 71 height 8
type input "inner choke open indication"
click at [664, 303] on span "Upper Inner Choke Open Indication" at bounding box center [682, 305] width 95 height 9
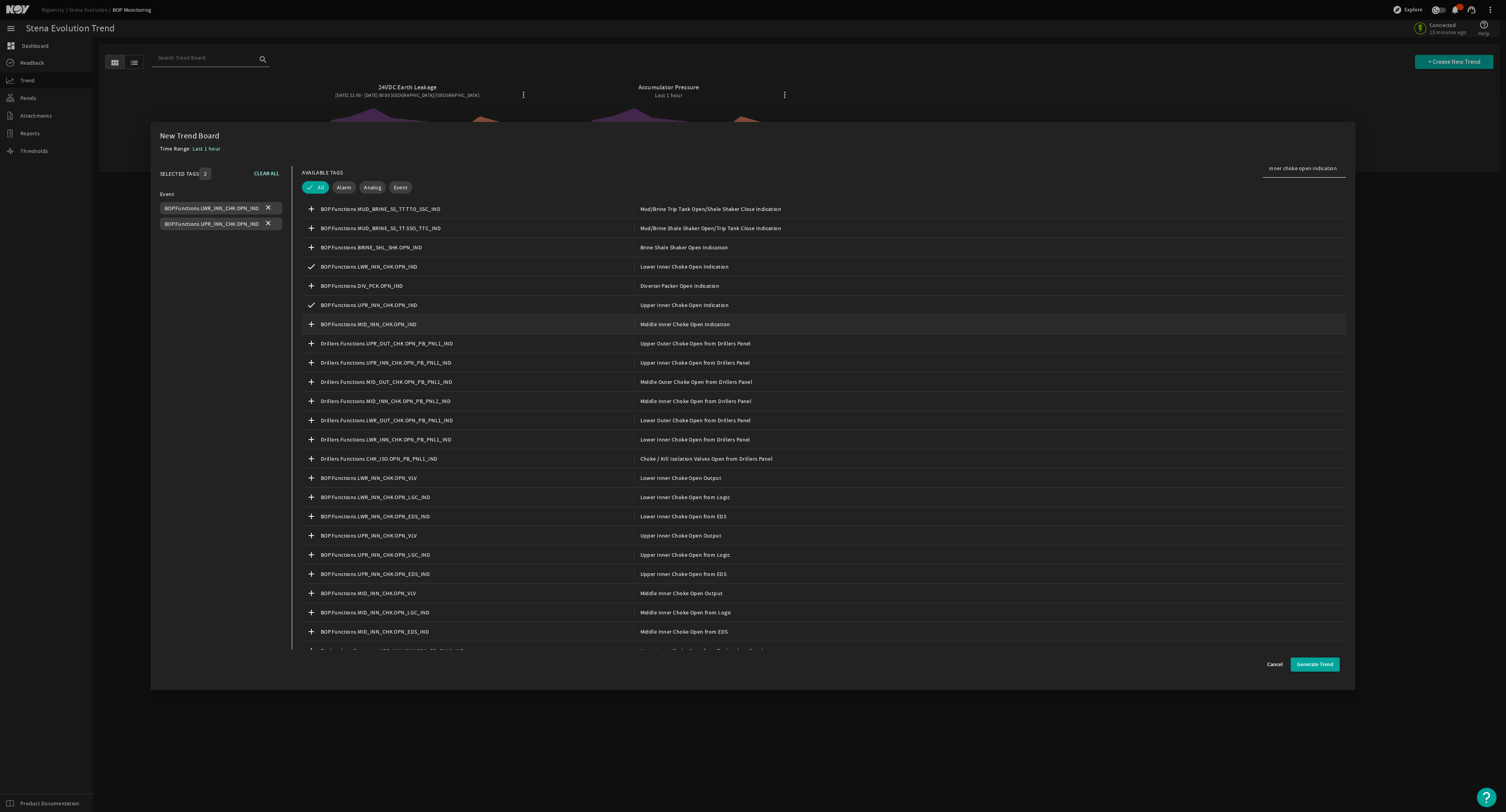
click at [664, 322] on span "Middle Inner Choke Open Indication" at bounding box center [682, 324] width 96 height 9
click at [752, 389] on span "Generate Trend" at bounding box center [1315, 664] width 36 height 8
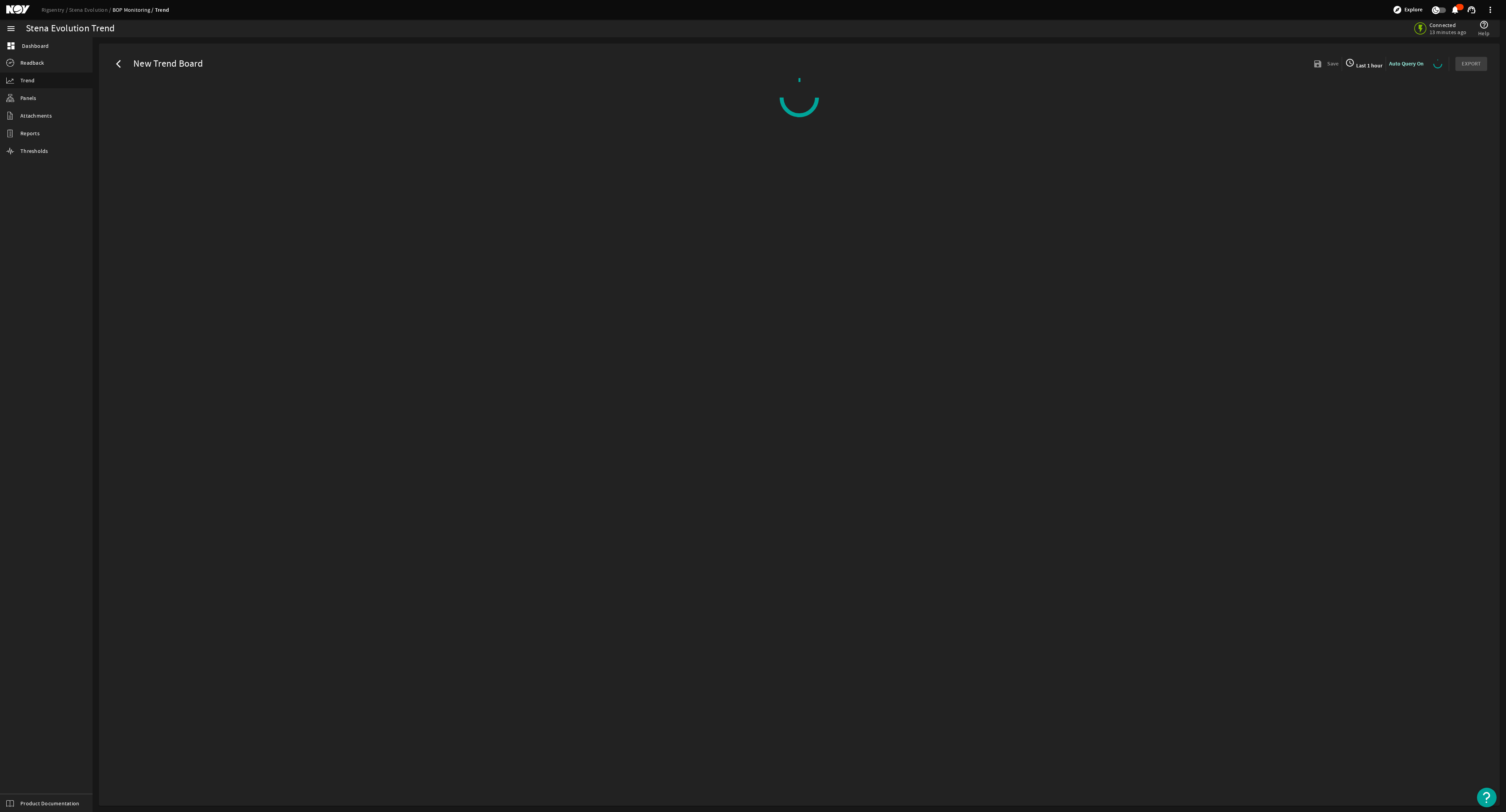
select select "ALL"
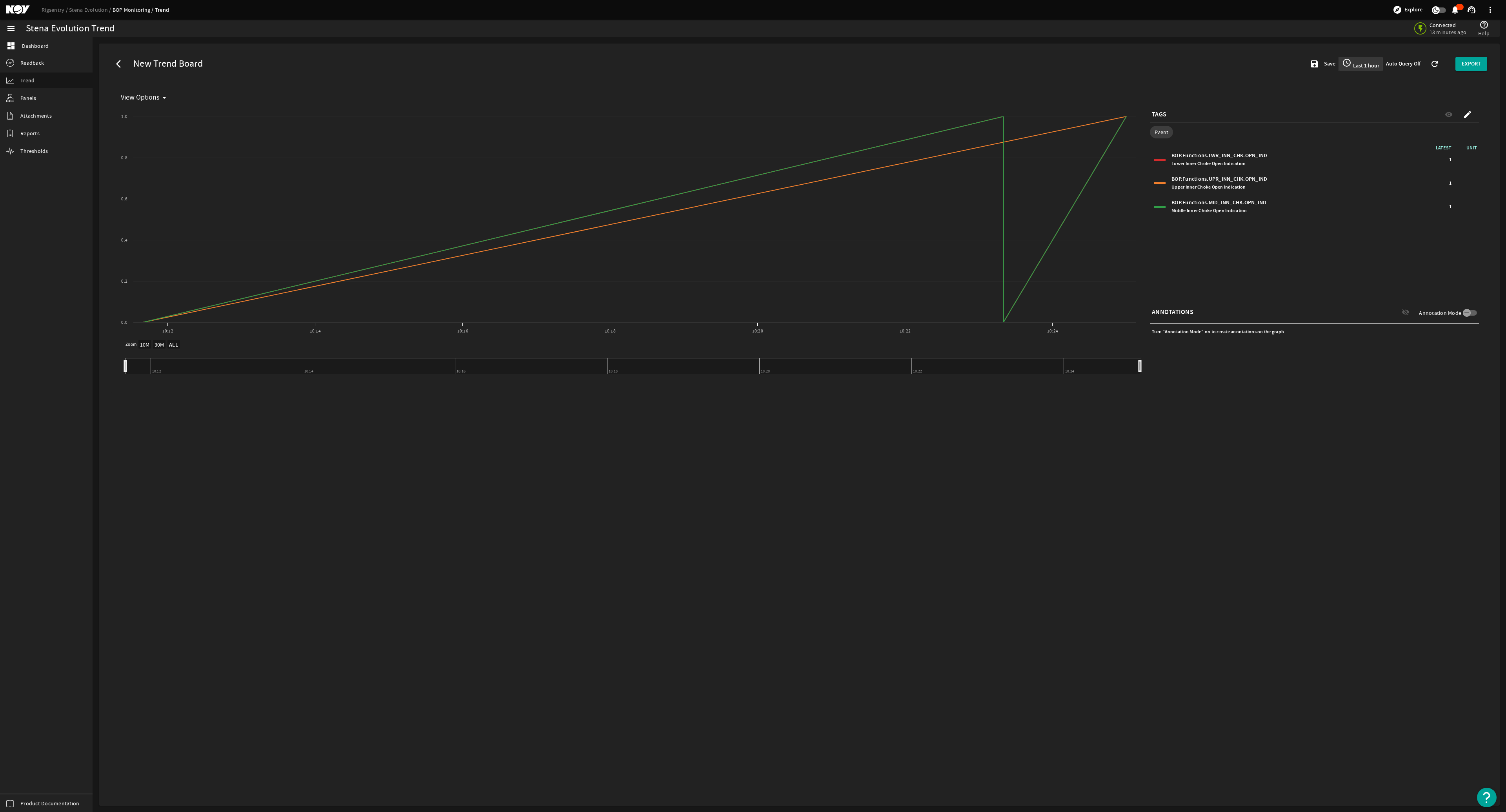
click at [752, 63] on span "Last 1 hour" at bounding box center [1366, 65] width 28 height 8
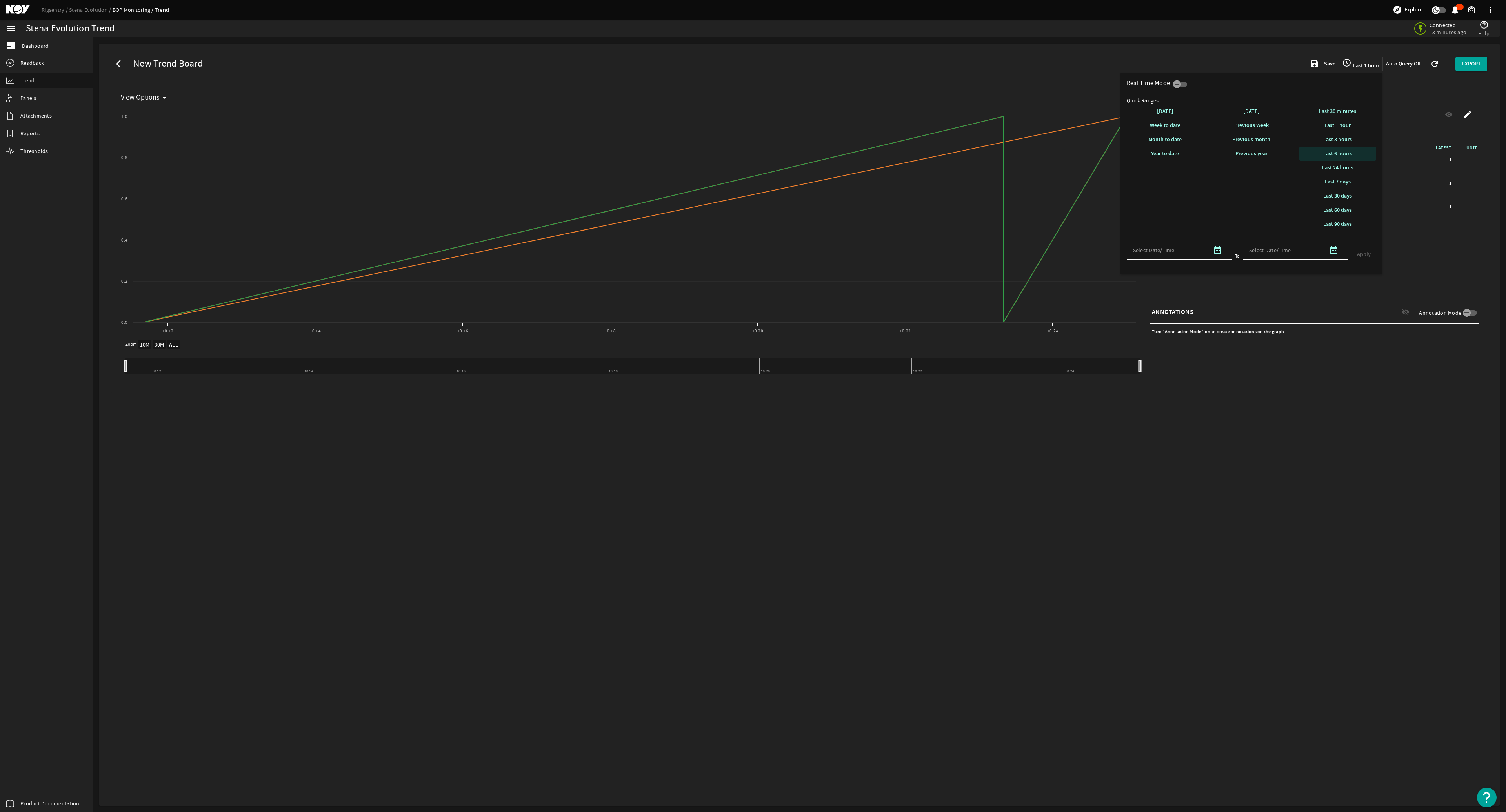
click at [752, 153] on span "Last 6 hours" at bounding box center [1337, 153] width 29 height 8
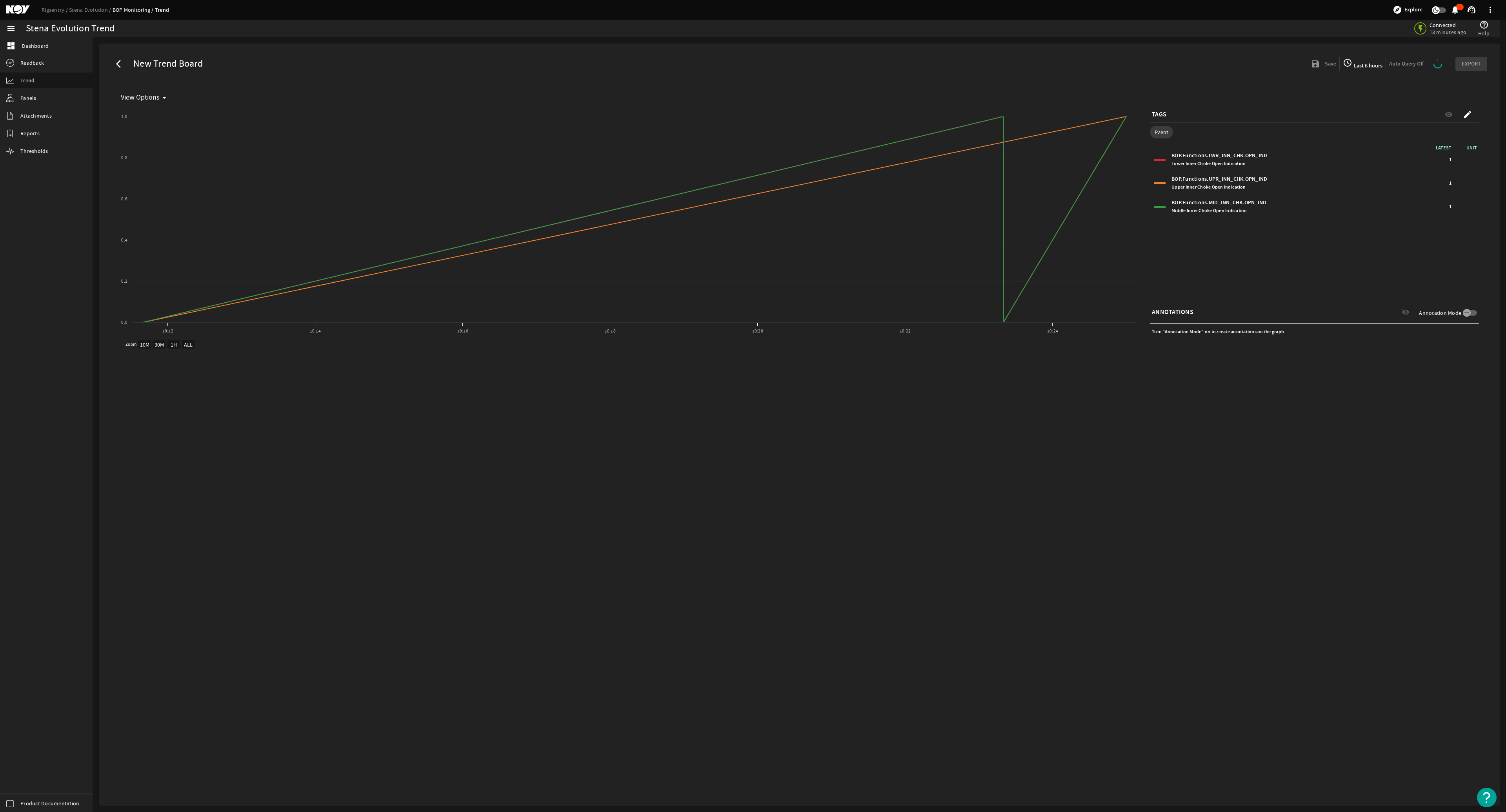
select select "ALL"
click at [158, 94] on span "View Options" at bounding box center [140, 97] width 39 height 8
click at [221, 389] on div at bounding box center [753, 406] width 1506 height 812
click at [120, 60] on mat-icon "arrow_back_ios" at bounding box center [121, 64] width 9 height 9
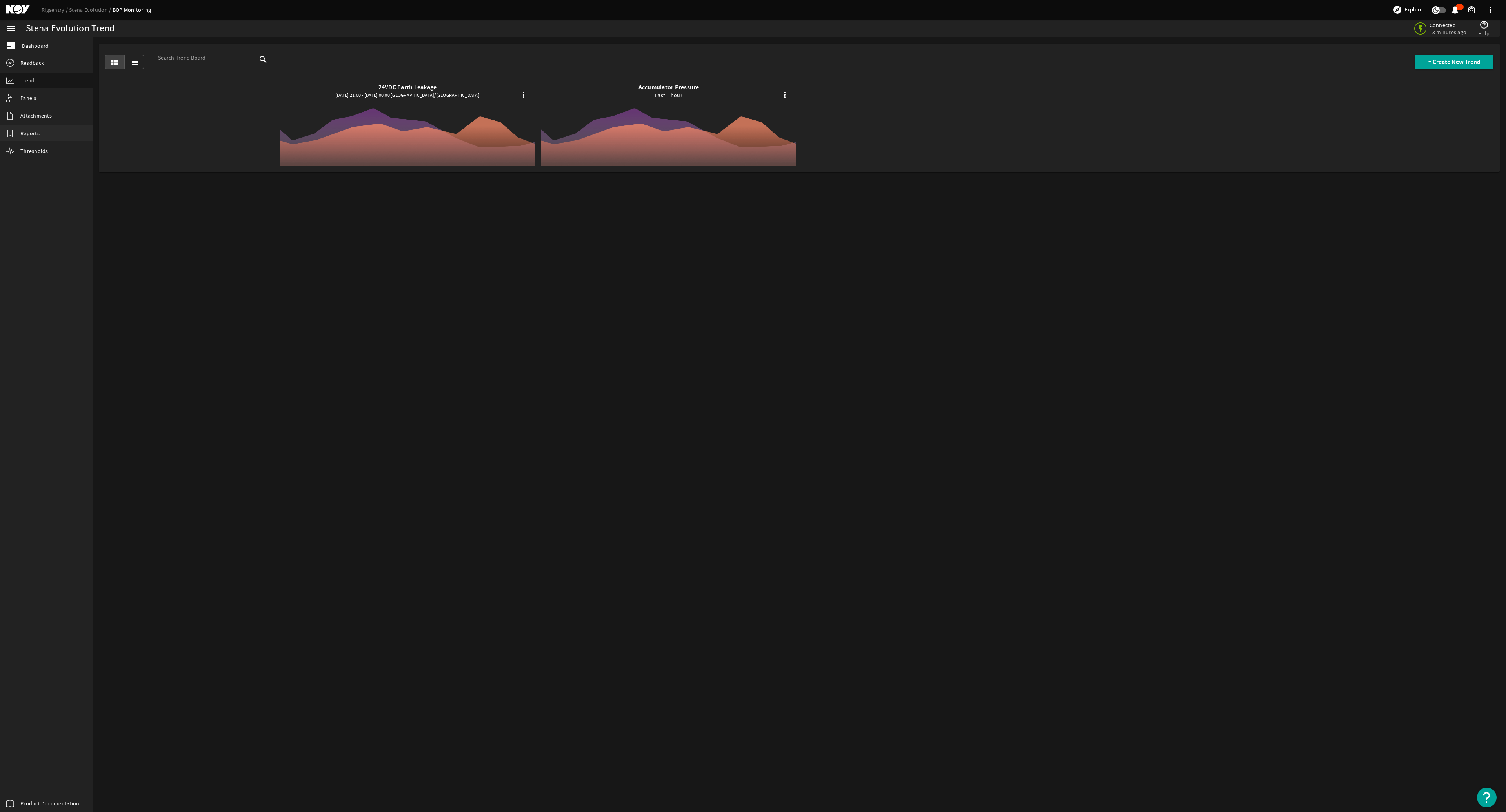
click at [43, 130] on link "Reports" at bounding box center [46, 133] width 92 height 16
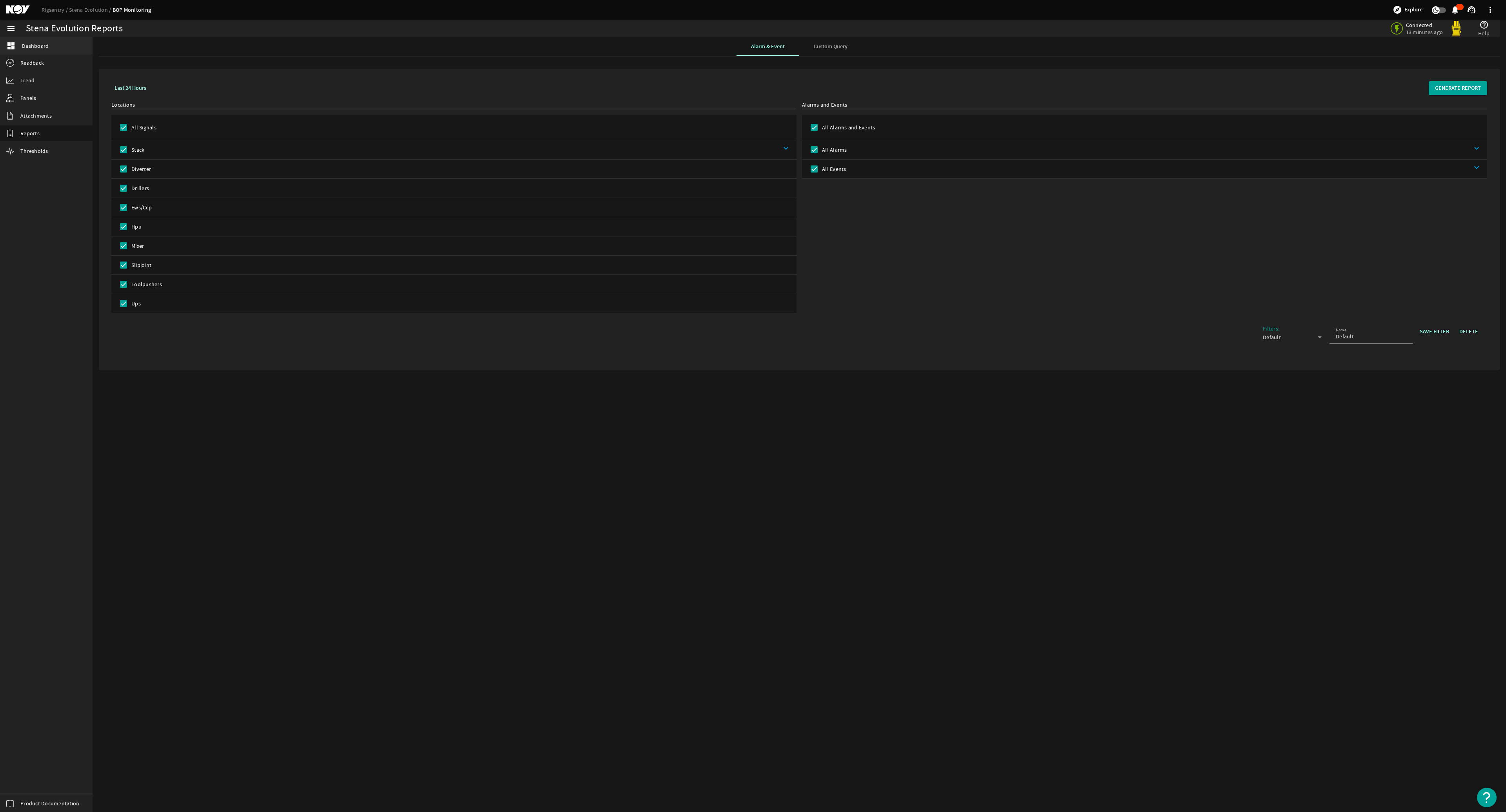
click at [35, 42] on span "Dashboard" at bounding box center [36, 46] width 27 height 8
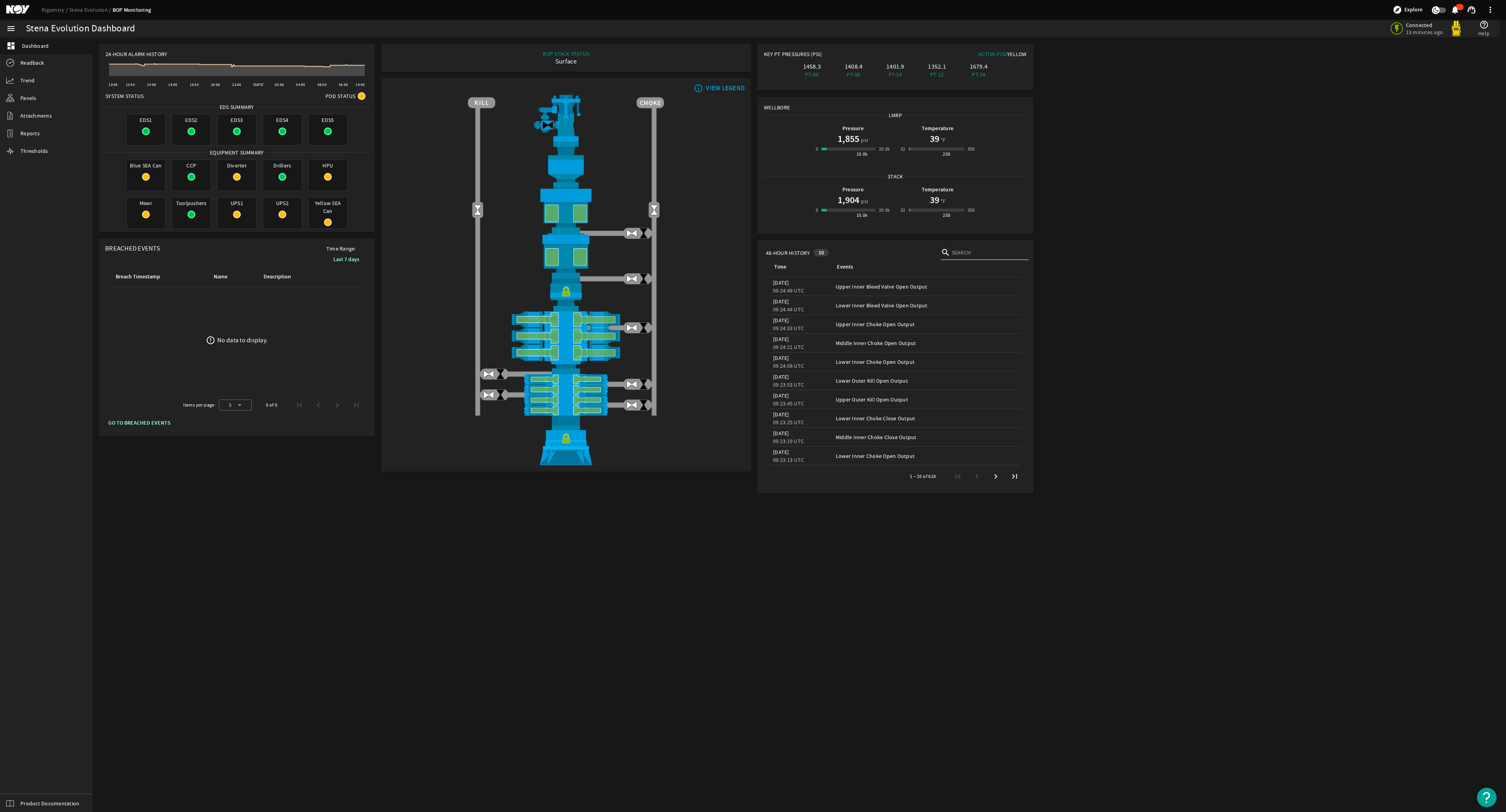
click at [752, 389] on td "Events: Lower Inner Choke Open Output" at bounding box center [927, 456] width 188 height 19
click at [752, 364] on legacy-datetime-component "09:24:08 UTC" at bounding box center [788, 366] width 31 height 7
click at [752, 336] on td "Events: Middle Inner Choke Open Output" at bounding box center [927, 343] width 188 height 19
click at [752, 317] on td "Events: Upper Inner Choke Open Output" at bounding box center [927, 324] width 188 height 19
click at [752, 302] on div "Events: Lower Inner Bleed Valve Open Output" at bounding box center [927, 305] width 182 height 8
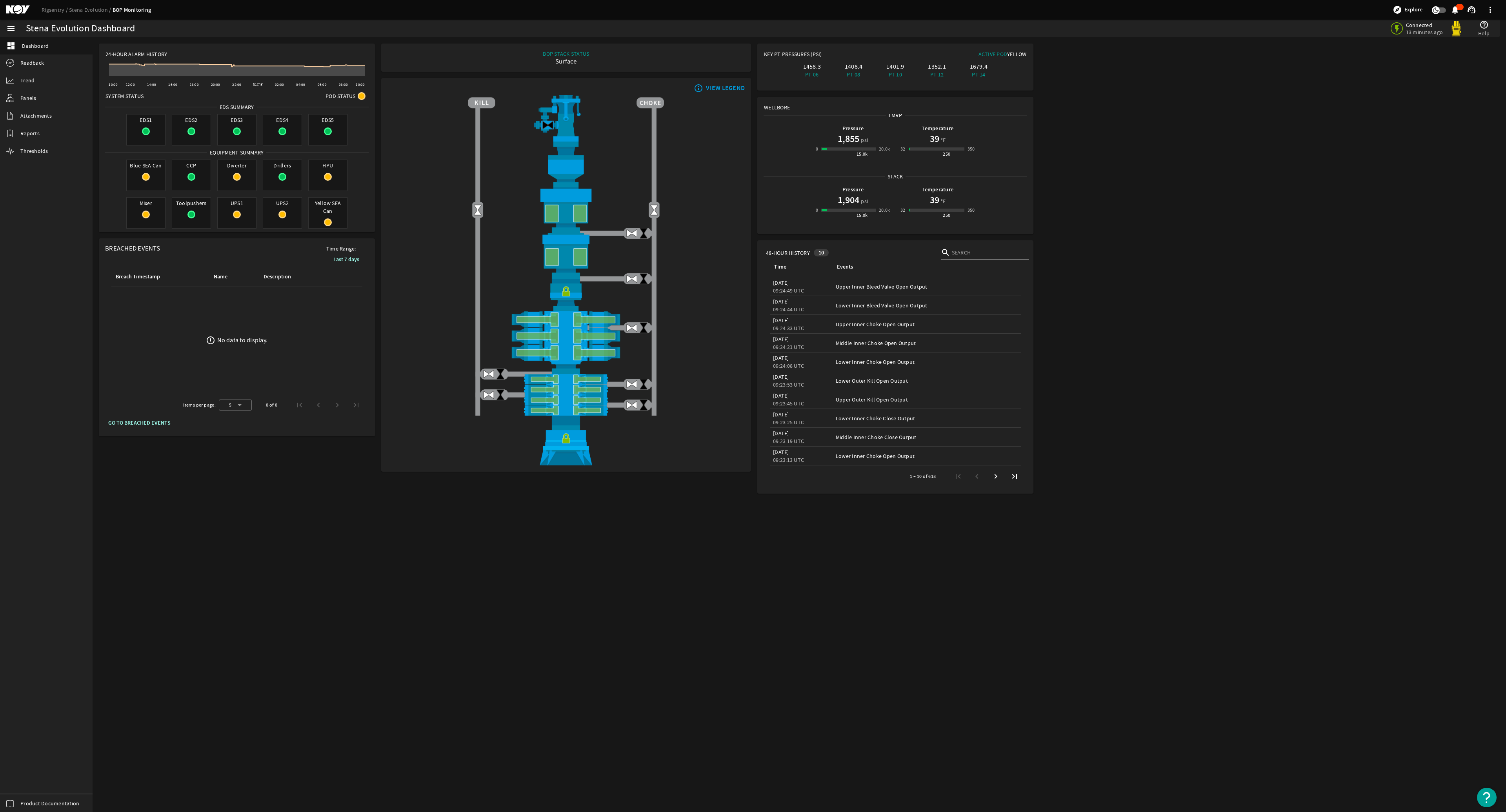
click at [752, 276] on th "Events" at bounding box center [927, 267] width 188 height 20
click at [752, 265] on div "Events" at bounding box center [845, 267] width 16 height 9
click at [752, 262] on th "Time" at bounding box center [801, 267] width 63 height 20
click at [752, 265] on div "Time" at bounding box center [780, 267] width 12 height 9
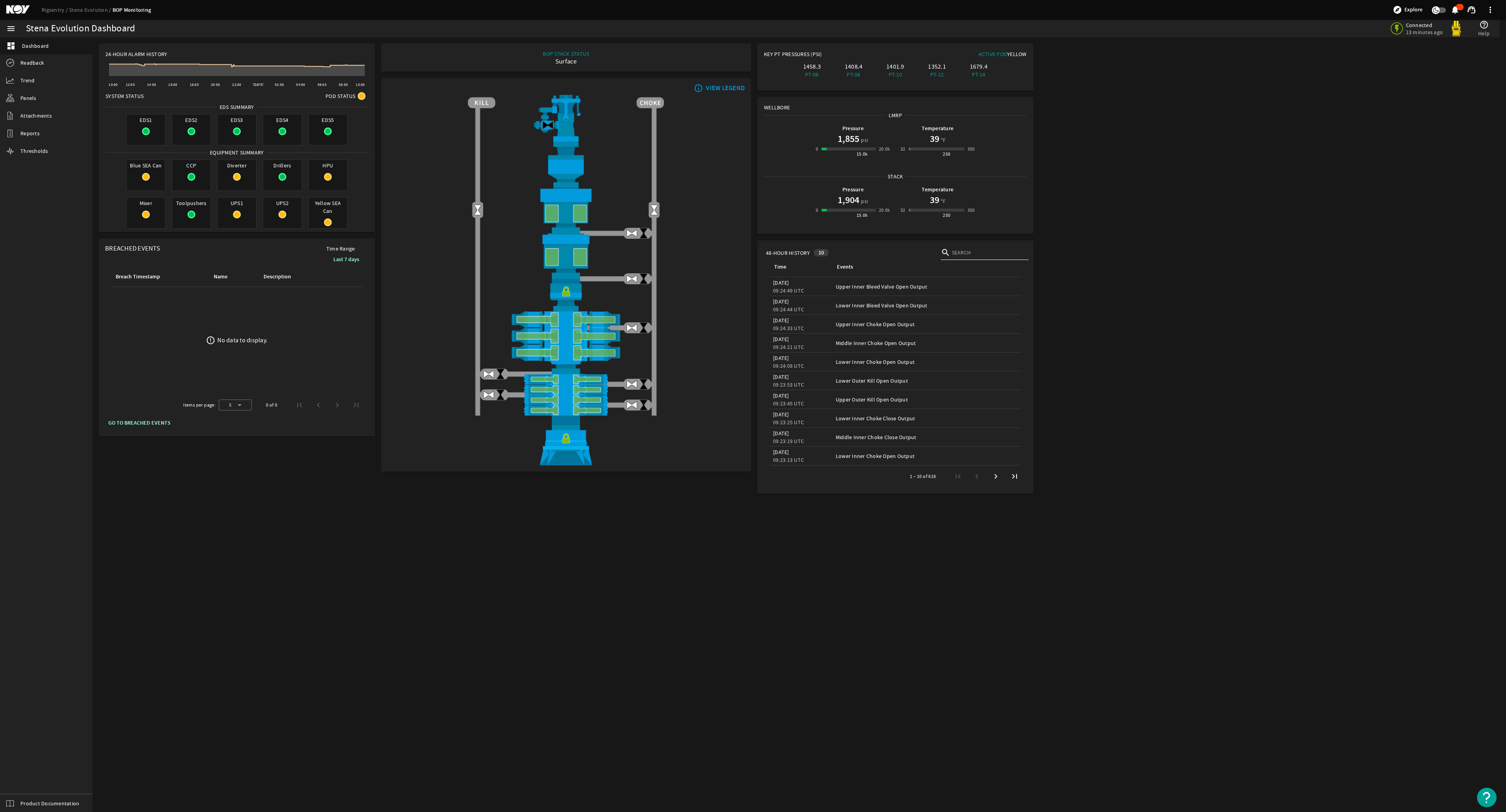
click at [752, 265] on div "Time" at bounding box center [799, 267] width 53 height 9
click at [752, 265] on div "Time" at bounding box center [780, 267] width 12 height 9
click at [752, 389] on div "09:23:25 UTC" at bounding box center [801, 422] width 57 height 8
click at [752, 389] on span "Next page" at bounding box center [996, 476] width 14 height 14
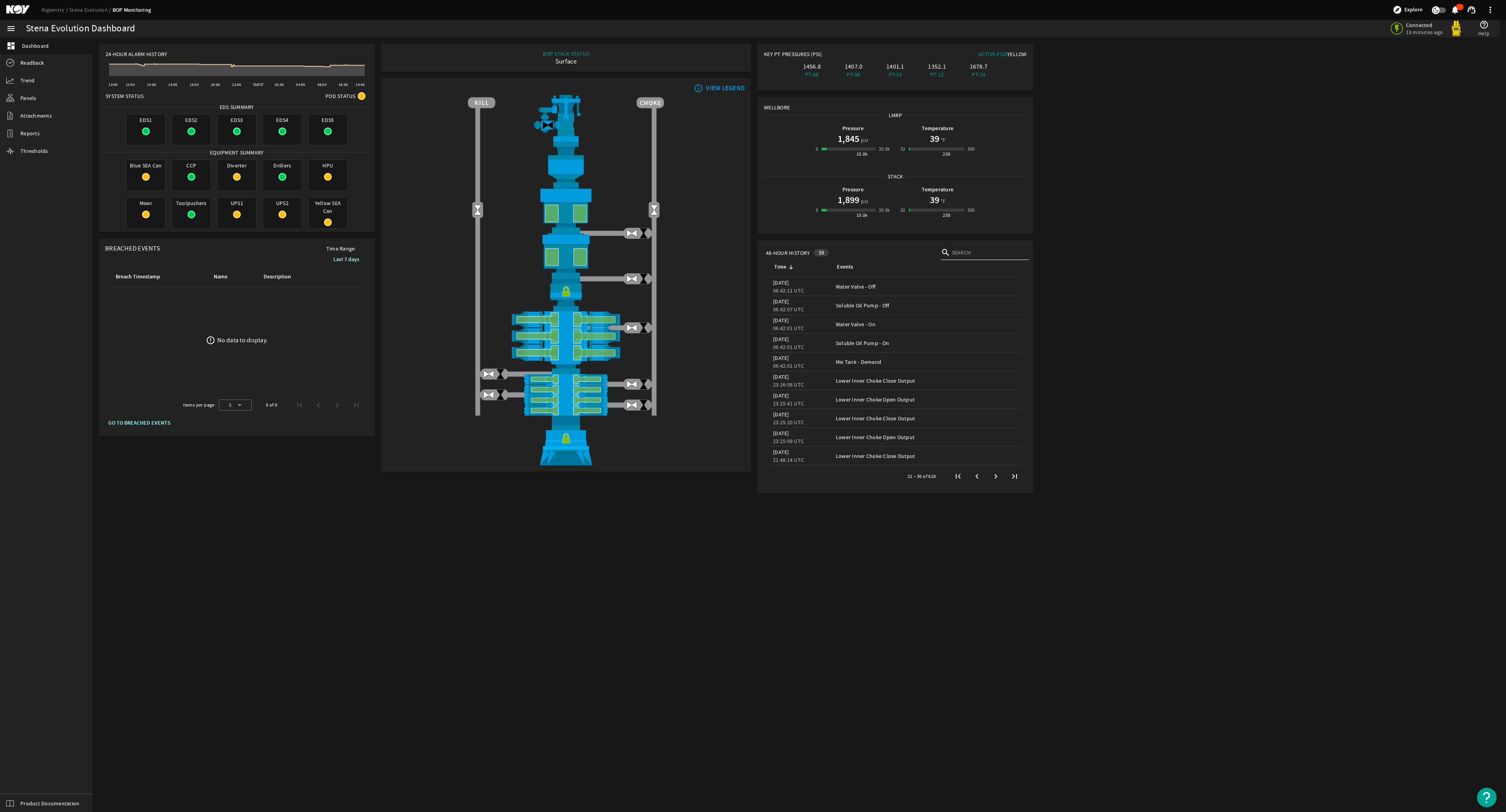
drag, startPoint x: 833, startPoint y: 399, endPoint x: 1149, endPoint y: 725, distance: 454.0
click at [752, 389] on mat-sidenav-content "Stena Evolution Dashboard Connected 13 minutes ago help_outline Help 24-Hour Al…" at bounding box center [799, 425] width 1414 height 775
click at [752, 389] on span "Next page" at bounding box center [996, 476] width 14 height 14
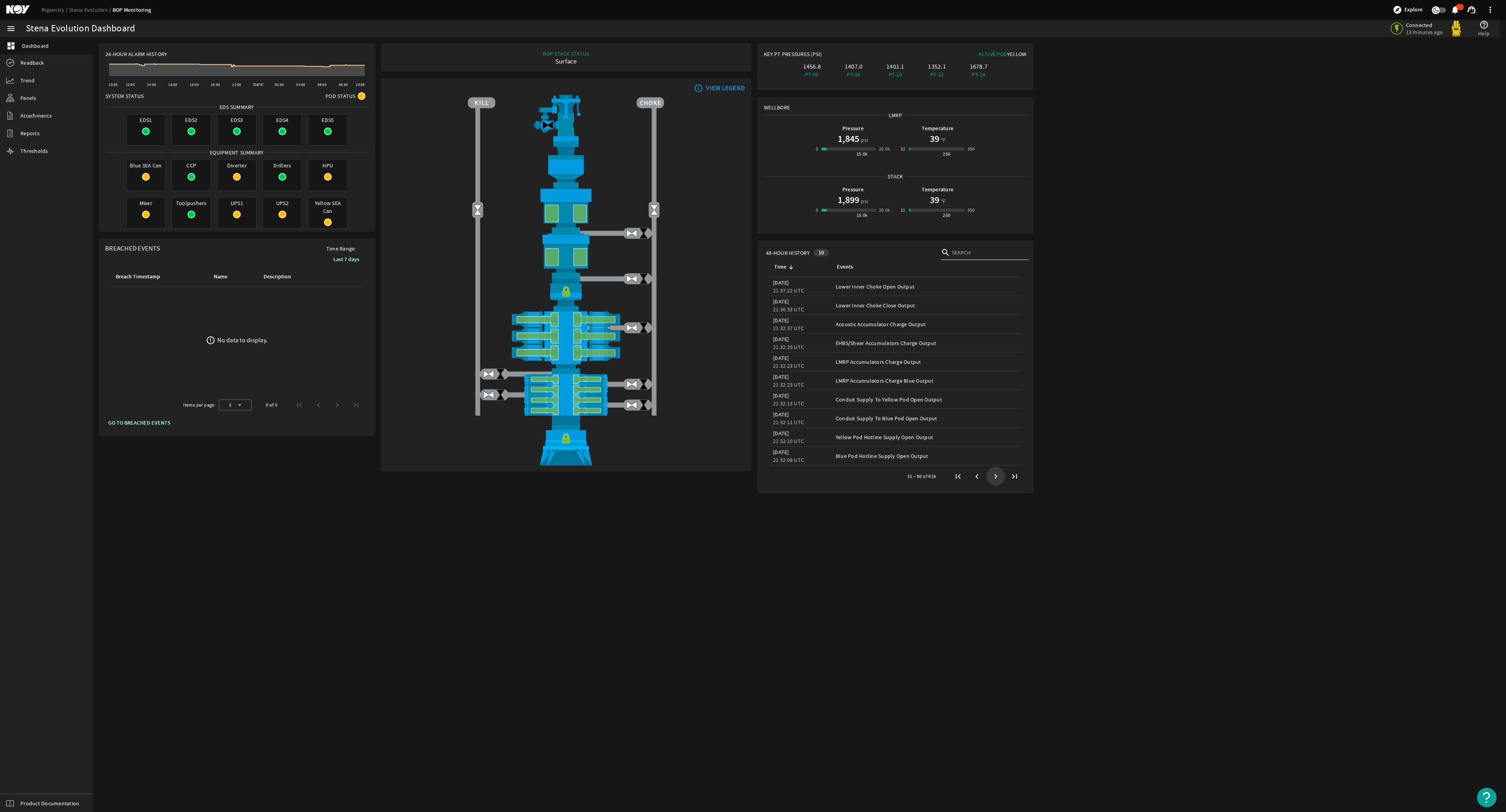
click at [752, 389] on span "Next page" at bounding box center [996, 476] width 14 height 14
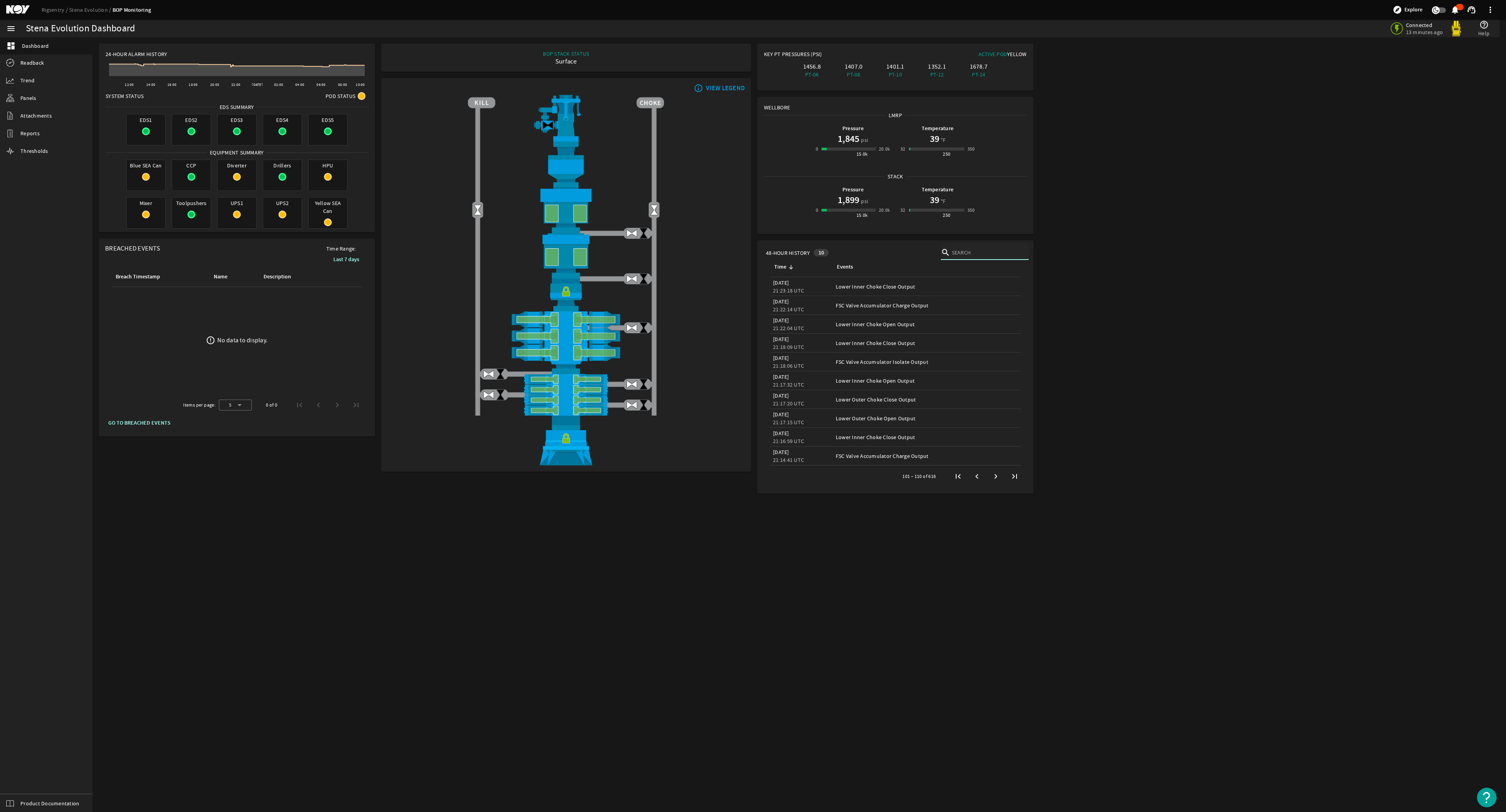
click at [752, 251] on input "text" at bounding box center [987, 252] width 71 height 8
type input "inner choke"
click at [752, 389] on div "[DATE]" at bounding box center [801, 395] width 57 height 8
click at [752, 389] on div "09:23:02 UTC" at bounding box center [801, 403] width 57 height 8
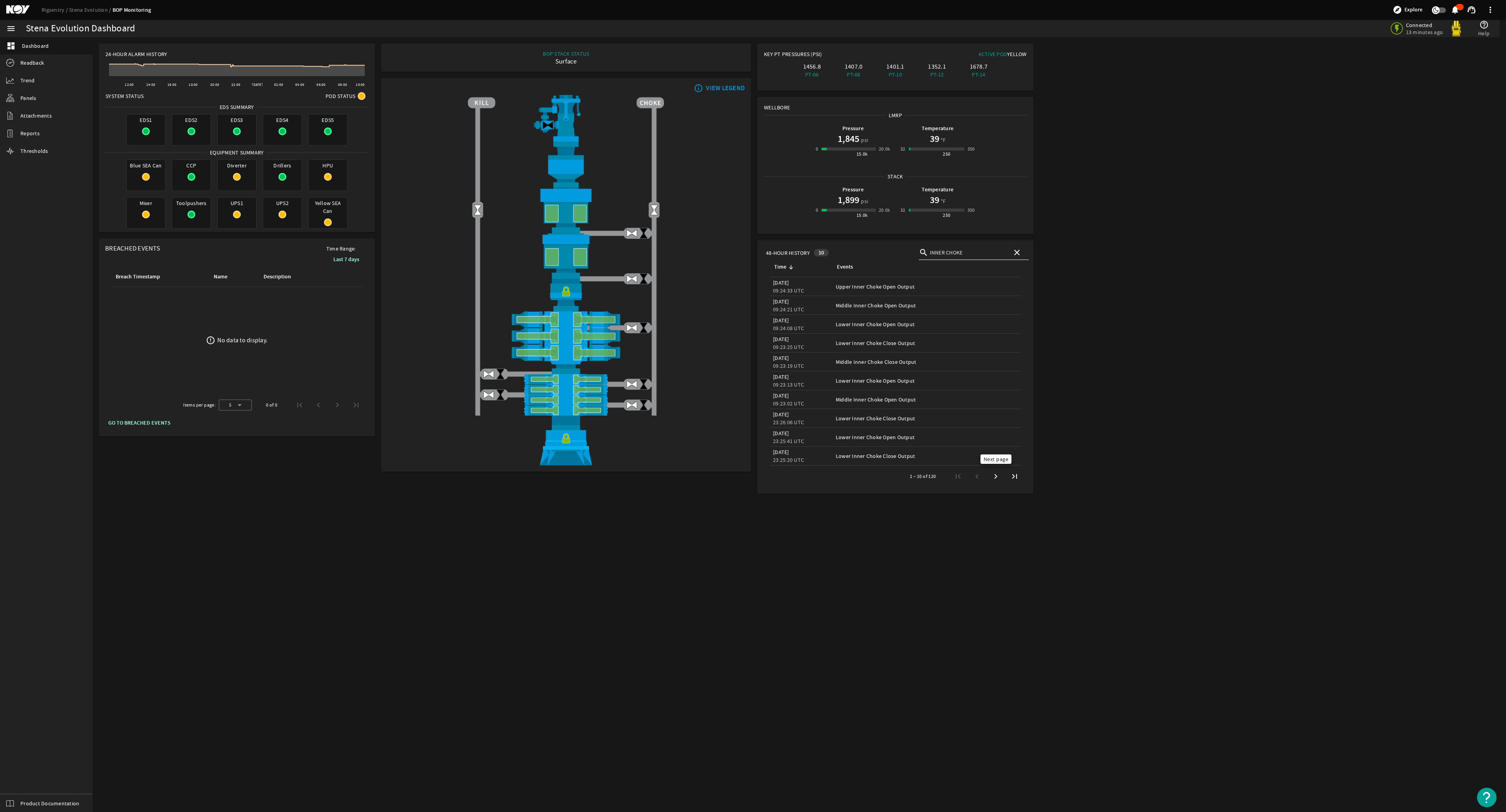
click at [752, 389] on span "Next page" at bounding box center [996, 476] width 14 height 14
click at [752, 389] on span "Previous page" at bounding box center [977, 476] width 14 height 14
click at [752, 389] on div "Events: Lower Inner Choke Close Output" at bounding box center [927, 418] width 182 height 8
drag, startPoint x: 837, startPoint y: 400, endPoint x: 918, endPoint y: 399, distance: 81.0
click at [752, 389] on div "Events: Middle Inner Choke Open Output" at bounding box center [927, 399] width 182 height 8
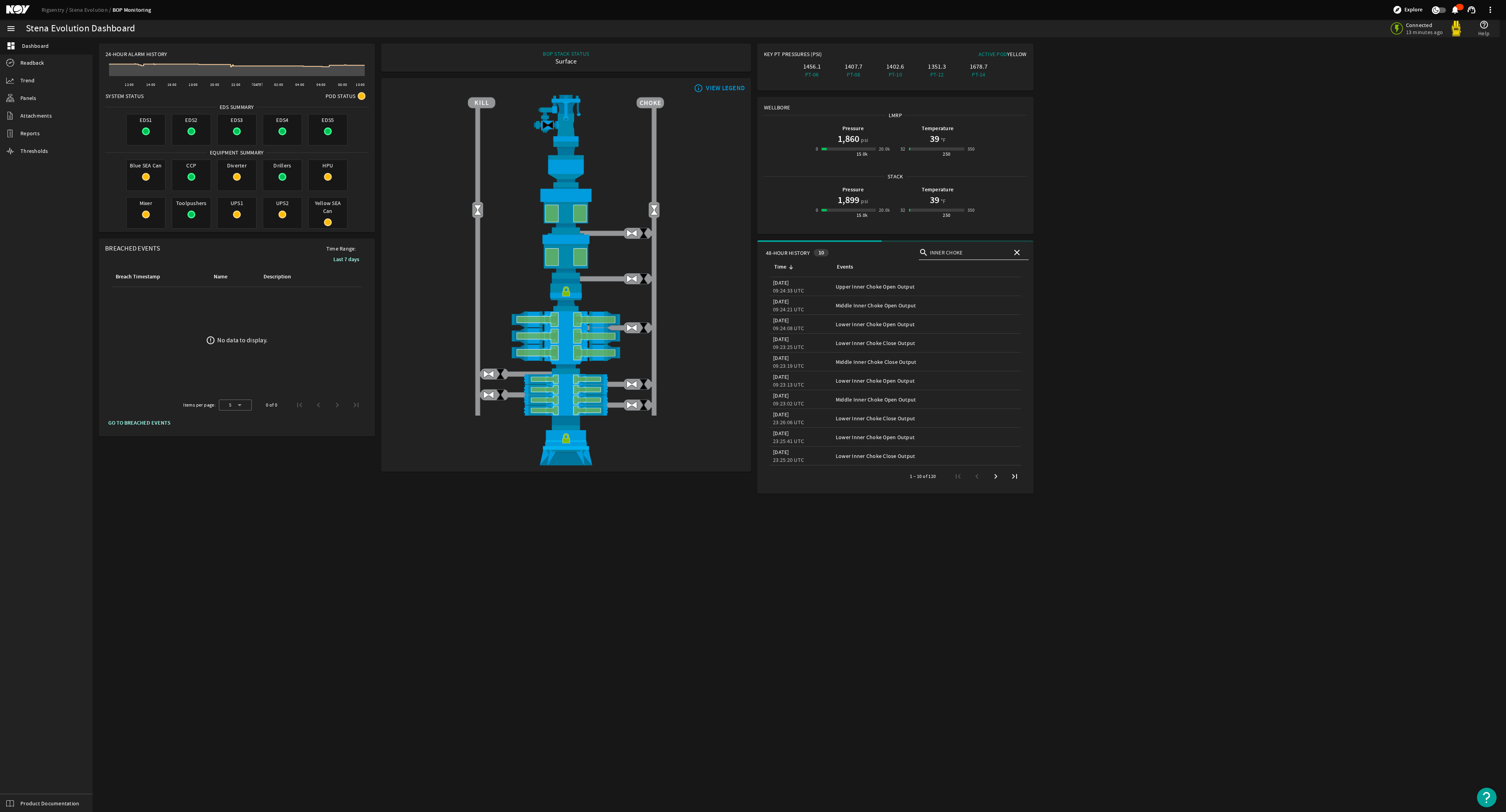
click at [752, 254] on mat-icon "close" at bounding box center [1013, 253] width 9 height 9
click at [752, 275] on rigsentry-main-dashboard "Stena Evolution Dashboard Connected 13 minutes ago help_outline Help 24-Hour Al…" at bounding box center [799, 269] width 1414 height 463
